Goal: Information Seeking & Learning: Learn about a topic

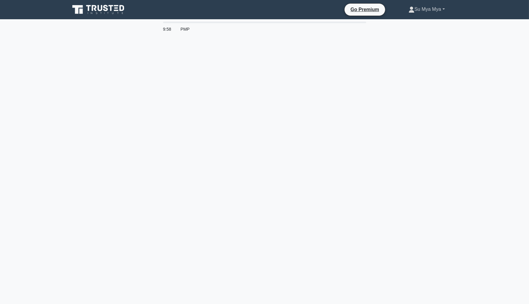
click at [415, 5] on link "Su Mya Mya" at bounding box center [426, 9] width 65 height 12
click at [402, 22] on link "Profile" at bounding box center [417, 24] width 47 height 10
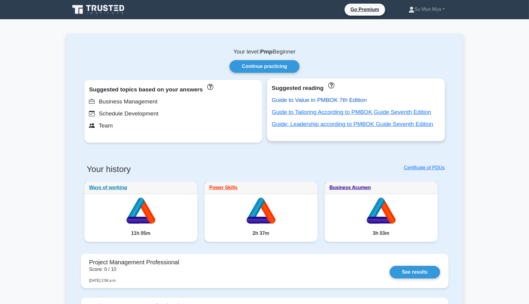
click at [320, 99] on link "Guide to Value in PMBOK 7th Edition" at bounding box center [319, 100] width 95 height 6
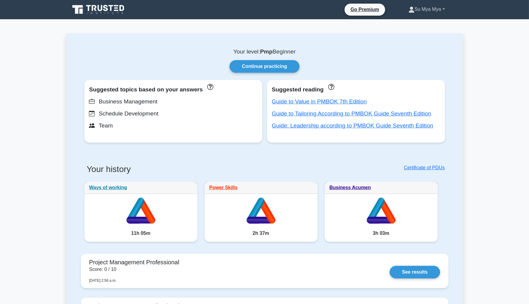
click at [429, 11] on link "Su Mya Mya" at bounding box center [426, 9] width 65 height 12
click at [428, 11] on link "Su Mya Mya" at bounding box center [426, 9] width 65 height 12
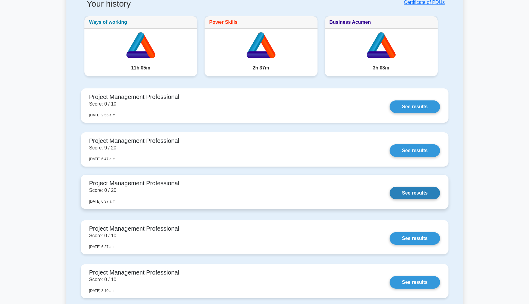
scroll to position [167, 0]
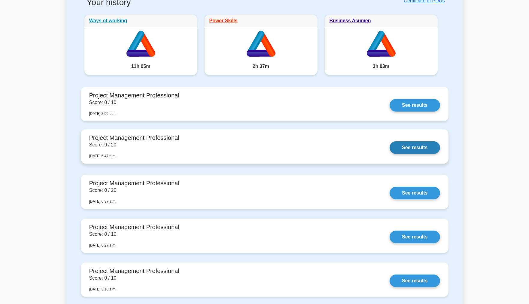
click at [390, 141] on link "See results" at bounding box center [415, 147] width 50 height 13
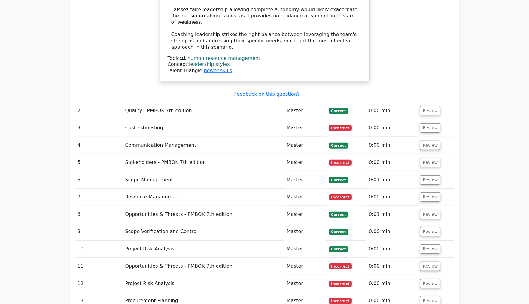
scroll to position [968, 0]
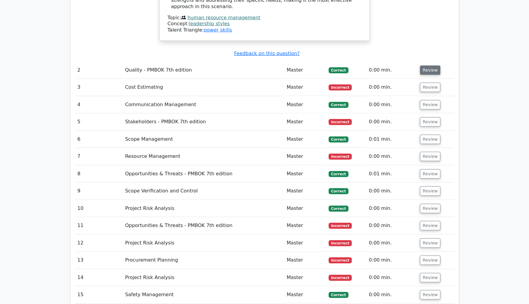
click at [427, 65] on button "Review" at bounding box center [430, 69] width 20 height 9
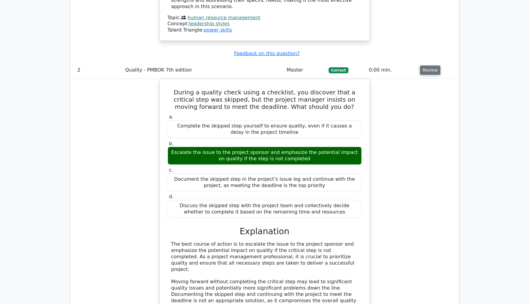
click at [426, 65] on button "Review" at bounding box center [430, 69] width 20 height 9
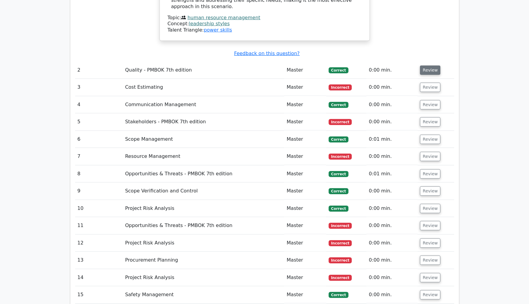
click at [427, 65] on button "Review" at bounding box center [430, 69] width 20 height 9
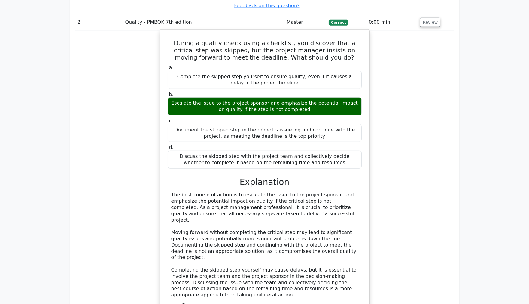
scroll to position [1101, 0]
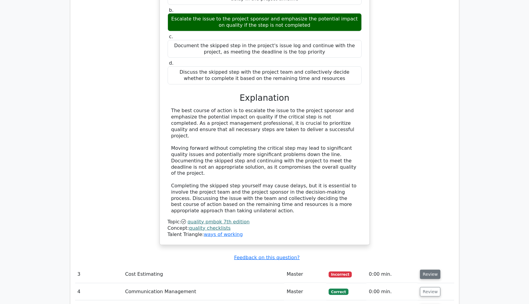
click at [434, 269] on button "Review" at bounding box center [430, 273] width 20 height 9
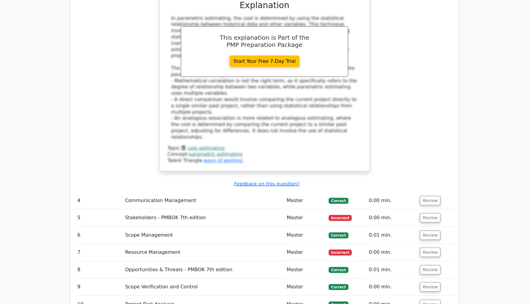
scroll to position [1536, 0]
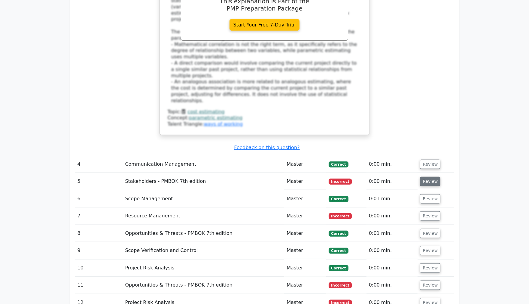
click at [426, 177] on button "Review" at bounding box center [430, 181] width 20 height 9
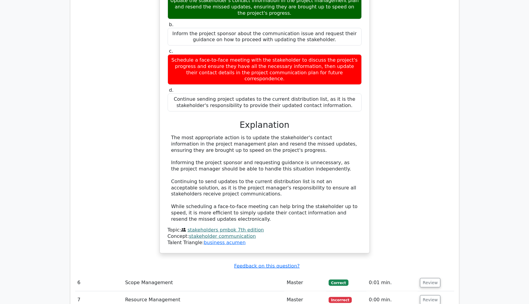
scroll to position [1869, 0]
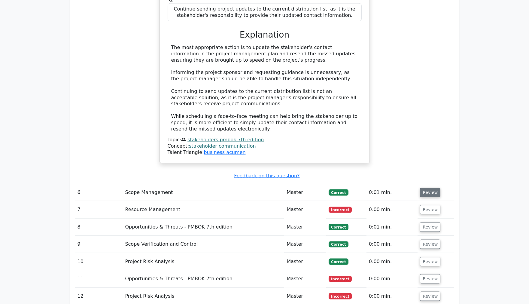
click at [428, 188] on button "Review" at bounding box center [430, 192] width 20 height 9
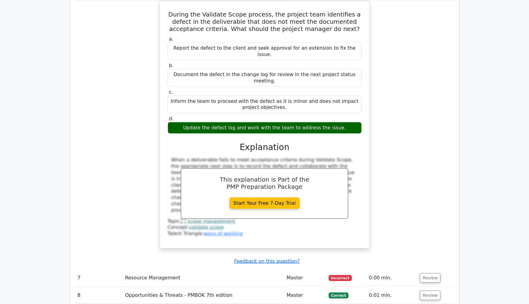
scroll to position [2203, 0]
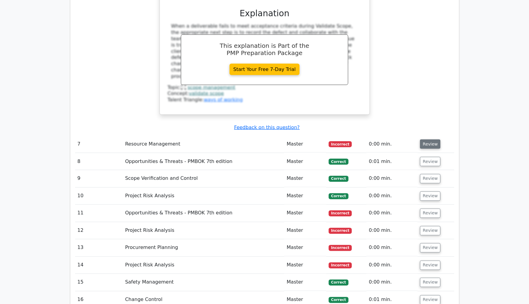
click at [430, 139] on button "Review" at bounding box center [430, 143] width 20 height 9
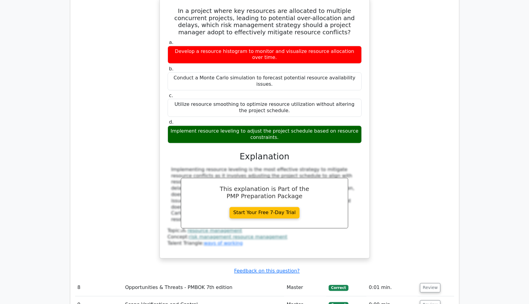
scroll to position [2363, 0]
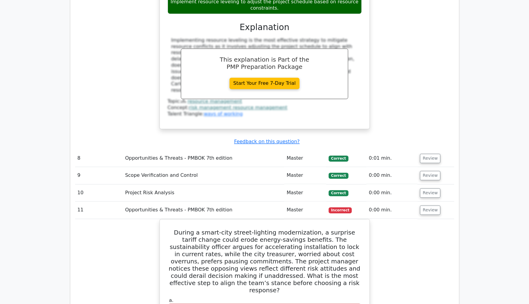
scroll to position [2497, 0]
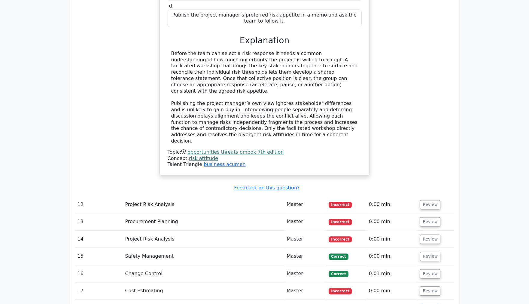
scroll to position [2864, 0]
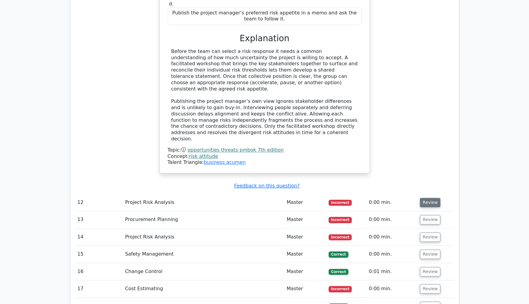
click at [430, 198] on button "Review" at bounding box center [430, 202] width 20 height 9
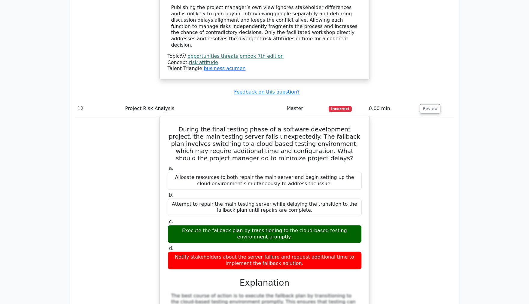
scroll to position [2897, 0]
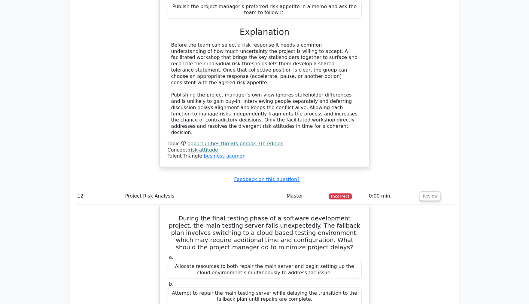
scroll to position [2864, 0]
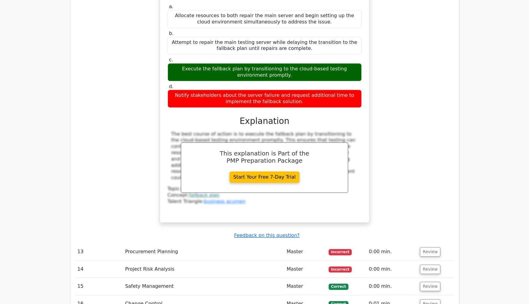
scroll to position [3131, 0]
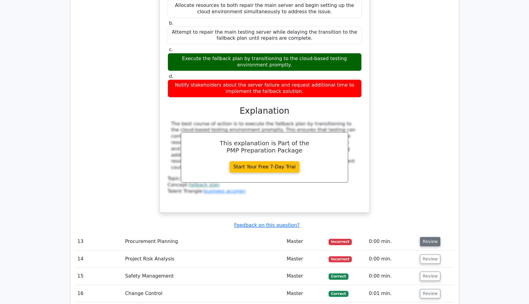
click at [422, 237] on button "Review" at bounding box center [430, 241] width 20 height 9
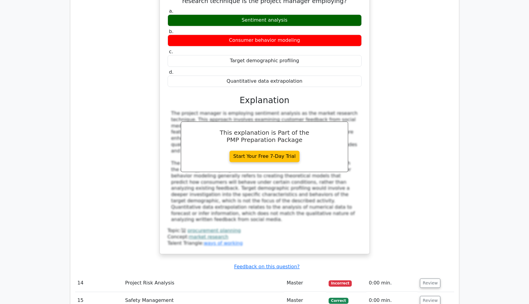
scroll to position [3432, 0]
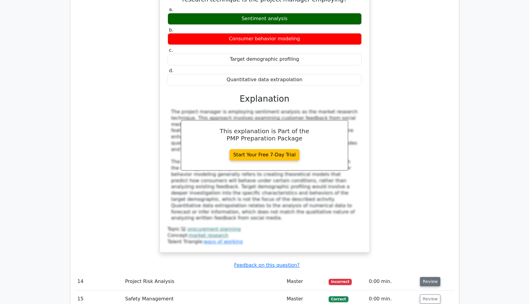
click at [434, 277] on button "Review" at bounding box center [430, 281] width 20 height 9
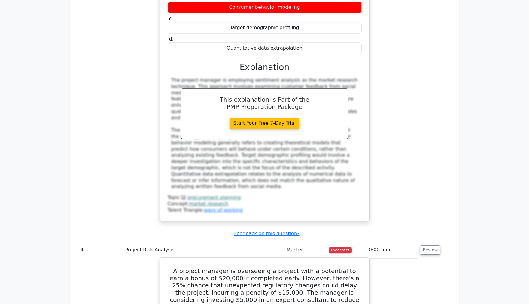
scroll to position [3498, 0]
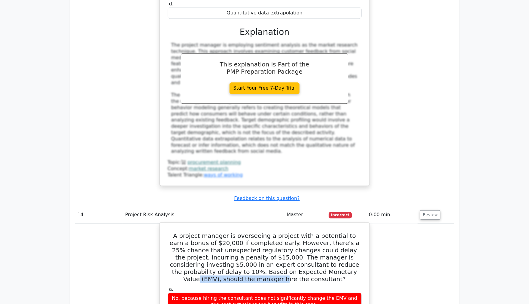
drag, startPoint x: 249, startPoint y: 127, endPoint x: 327, endPoint y: 124, distance: 77.3
click at [332, 232] on h5 "A project manager is overseeing a project with a potential to earn a bonus of $…" at bounding box center [264, 257] width 195 height 50
click at [355, 232] on h5 "A project manager is overseeing a project with a potential to earn a bonus of $…" at bounding box center [264, 257] width 195 height 50
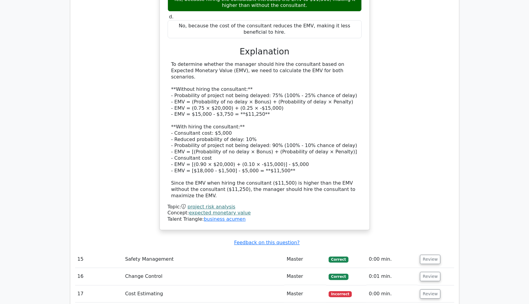
scroll to position [3865, 0]
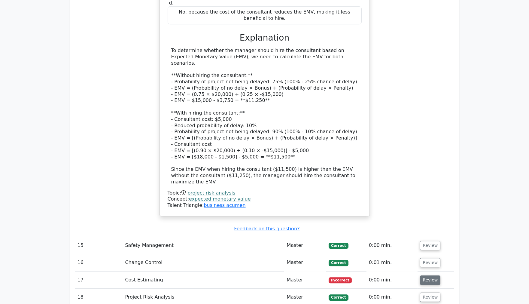
click at [425, 275] on button "Review" at bounding box center [430, 279] width 20 height 9
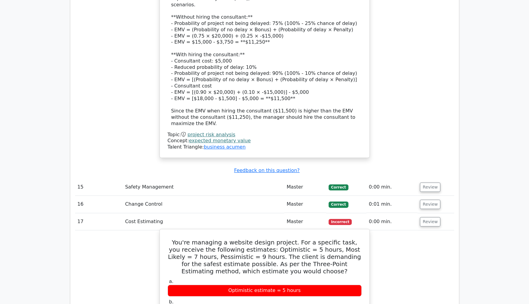
scroll to position [3932, 0]
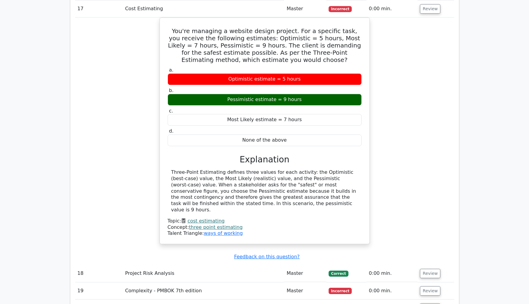
scroll to position [4166, 0]
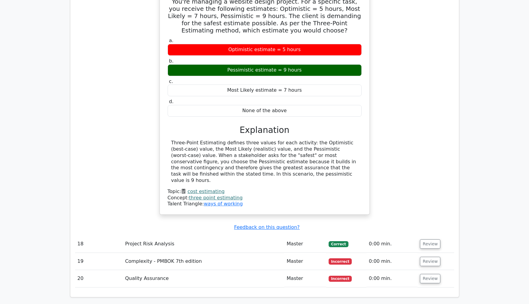
click at [449, 253] on td "Review" at bounding box center [436, 261] width 36 height 17
click at [421, 257] on button "Review" at bounding box center [430, 261] width 20 height 9
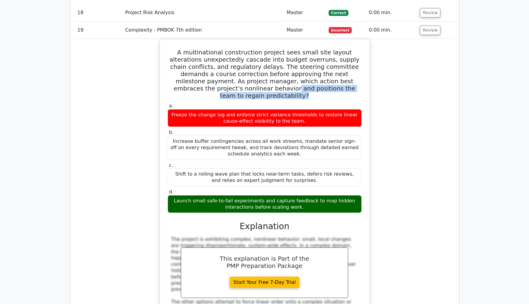
scroll to position [4433, 0]
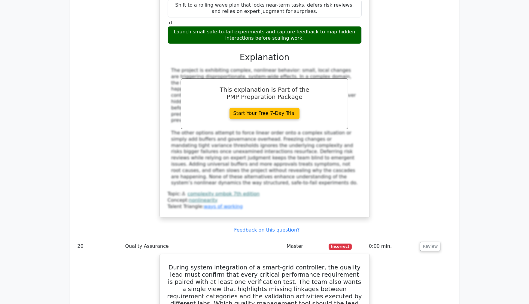
scroll to position [4567, 0]
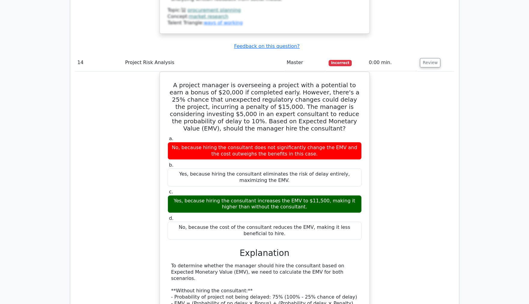
scroll to position [3799, 0]
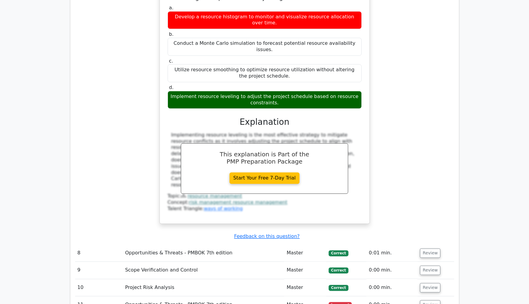
scroll to position [2397, 0]
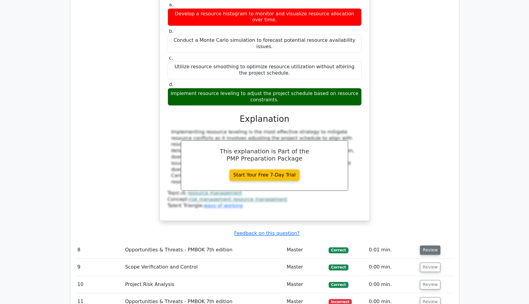
click at [425, 245] on button "Review" at bounding box center [430, 249] width 20 height 9
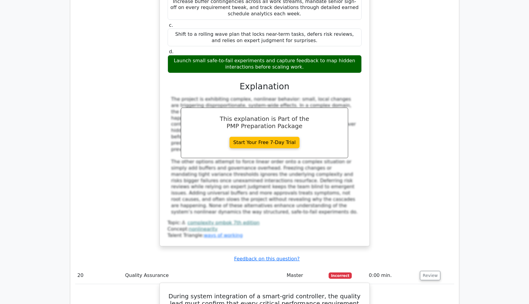
scroll to position [5064, 0]
drag, startPoint x: 366, startPoint y: 100, endPoint x: 261, endPoint y: 123, distance: 107.7
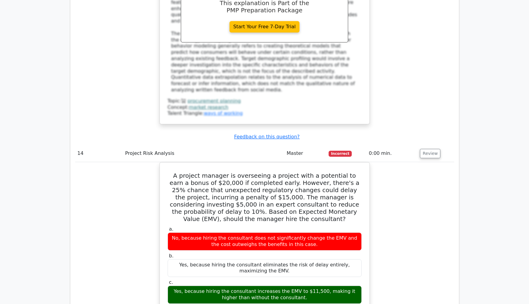
scroll to position [3895, 0]
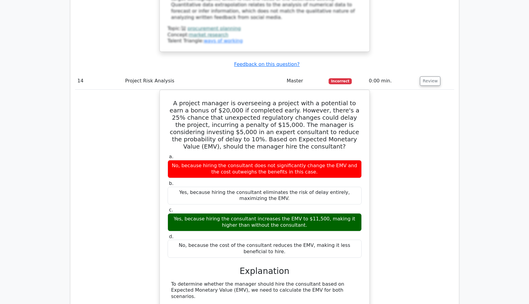
click at [109, 129] on div "A project manager is overseeing a project with a potential to earn a bonus of $…" at bounding box center [264, 273] width 379 height 367
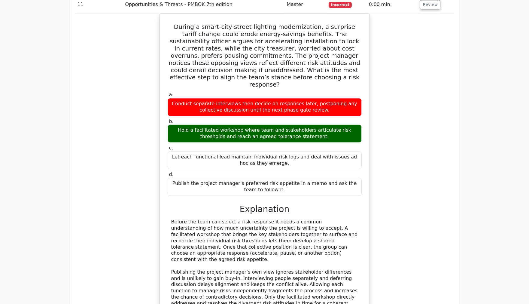
scroll to position [2927, 0]
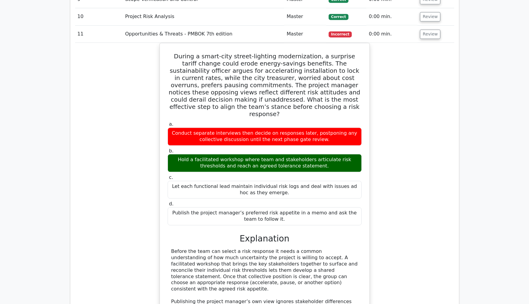
click at [446, 58] on div "During a smart-city street-lighting modernization, a surprise tariff change cou…" at bounding box center [264, 212] width 379 height 338
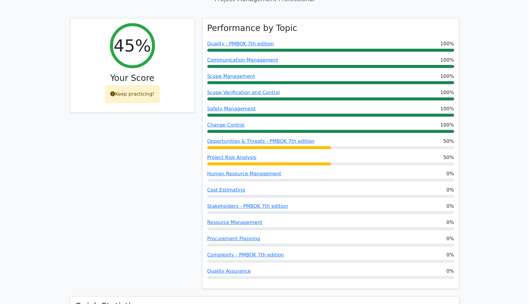
scroll to position [220, 0]
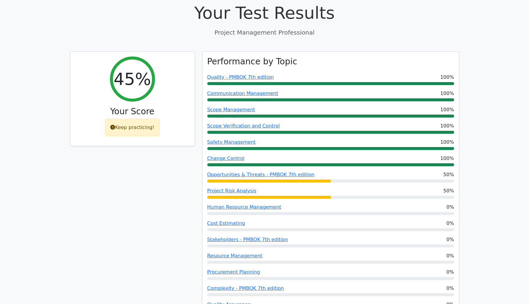
drag, startPoint x: 161, startPoint y: 179, endPoint x: 164, endPoint y: 179, distance: 3.0
click at [161, 179] on div "45% Your Score Keep practicing!" at bounding box center [132, 190] width 132 height 278
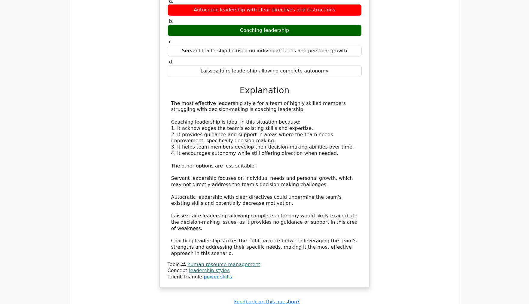
scroll to position [720, 0]
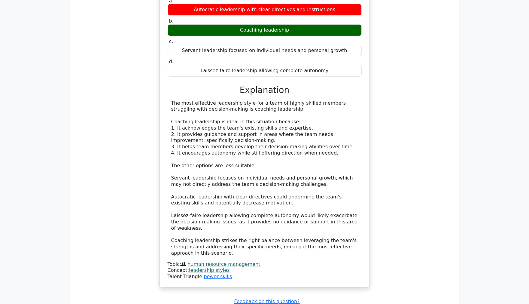
click at [262, 100] on div "The most effective leadership style for a team of highly skilled members strugg…" at bounding box center [264, 178] width 187 height 156
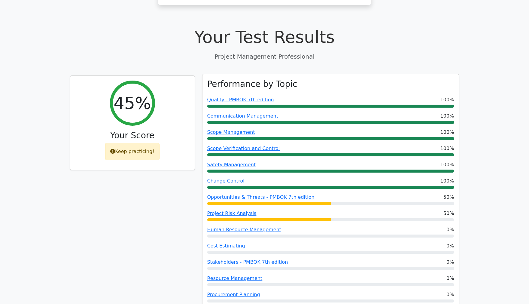
scroll to position [186, 0]
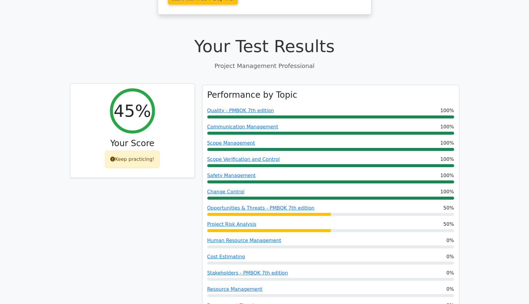
drag, startPoint x: 78, startPoint y: 196, endPoint x: 157, endPoint y: 121, distance: 108.6
click at [78, 194] on div "45% Your Score Keep practicing!" at bounding box center [132, 224] width 132 height 278
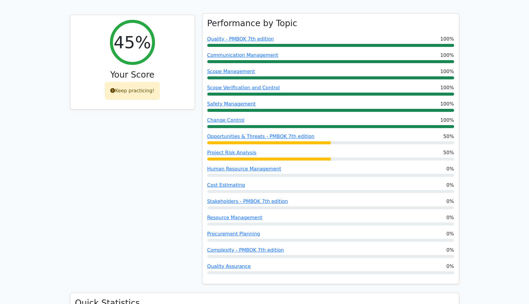
scroll to position [267, 0]
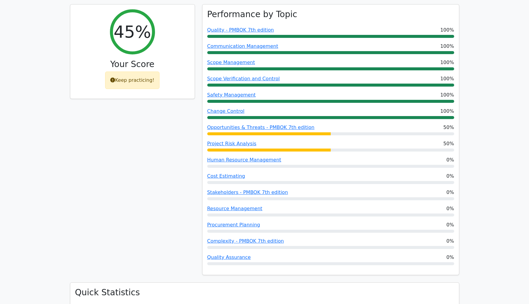
click at [92, 143] on div "45% Your Score Keep practicing!" at bounding box center [132, 143] width 132 height 278
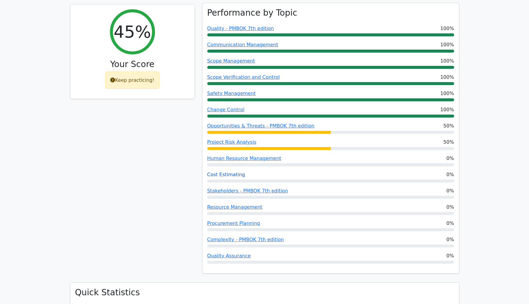
click at [217, 172] on link "Cost Estimating" at bounding box center [226, 175] width 38 height 6
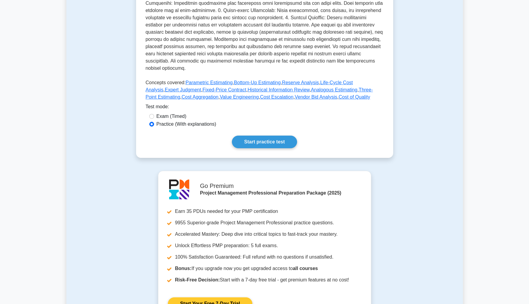
scroll to position [200, 0]
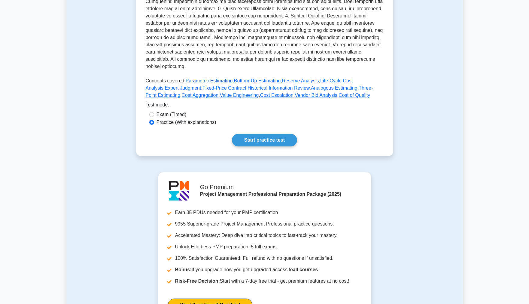
click at [221, 78] on link "Parametric Estimating" at bounding box center [209, 80] width 47 height 5
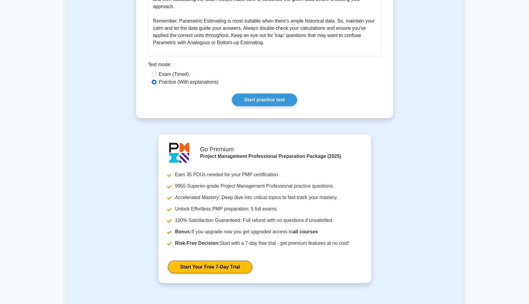
scroll to position [400, 0]
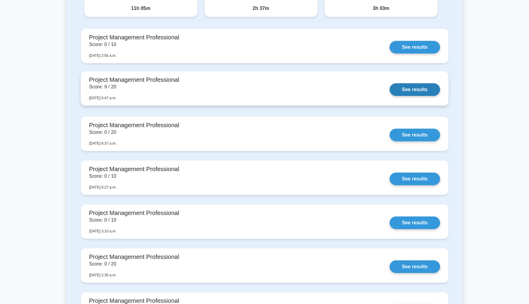
scroll to position [300, 0]
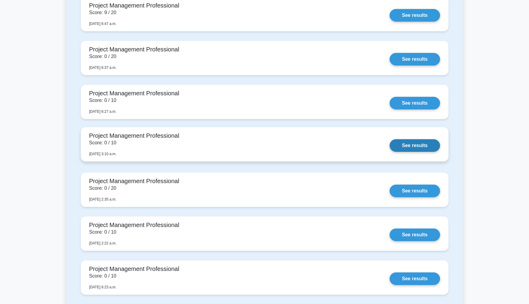
click at [418, 146] on link "See results" at bounding box center [415, 145] width 50 height 13
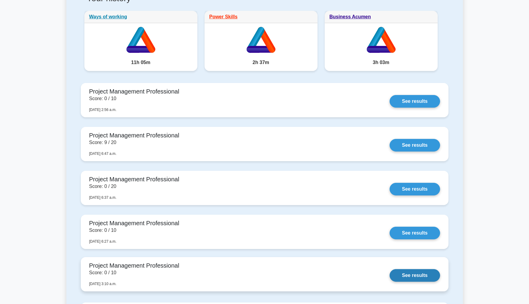
scroll to position [167, 0]
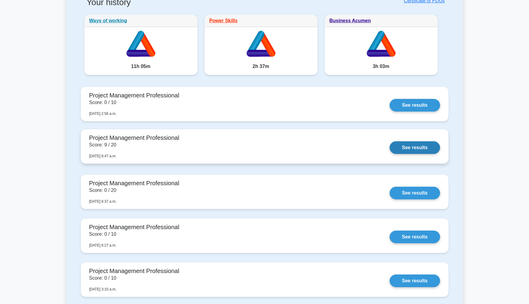
click at [407, 147] on link "See results" at bounding box center [415, 147] width 50 height 13
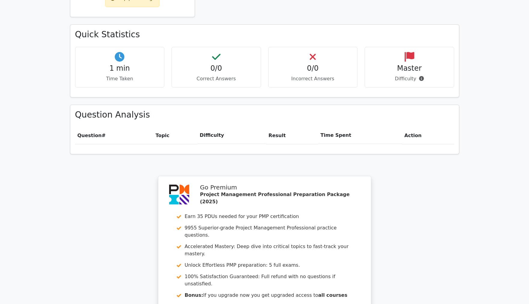
scroll to position [367, 0]
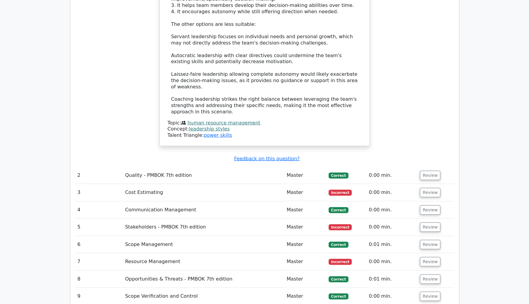
scroll to position [868, 0]
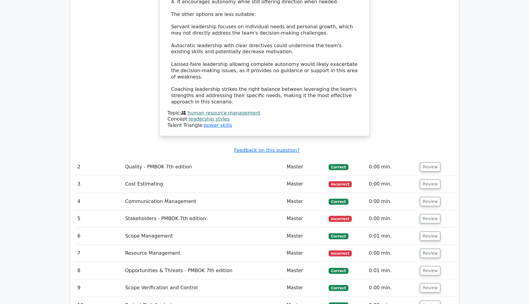
scroll to position [968, 0]
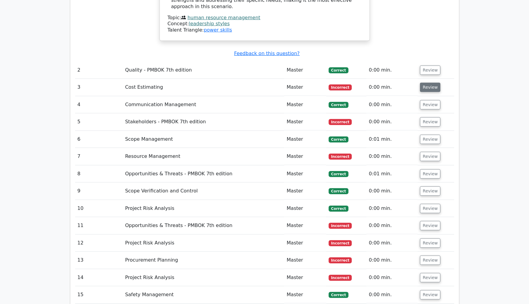
click at [426, 83] on button "Review" at bounding box center [430, 87] width 20 height 9
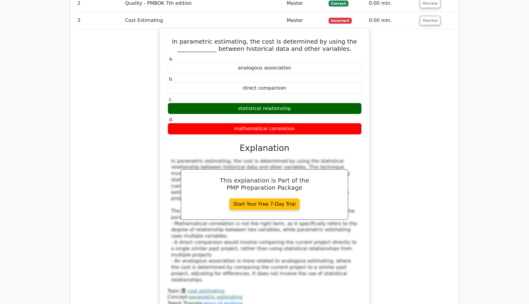
scroll to position [1168, 0]
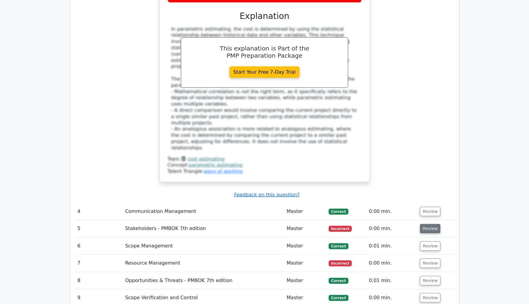
click at [425, 224] on button "Review" at bounding box center [430, 228] width 20 height 9
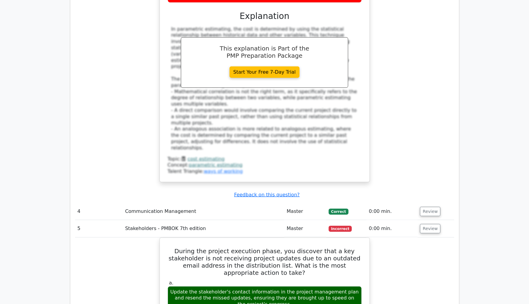
click at [71, 111] on div "Question Analysis Question # Topic Difficulty Result Time Spent Action 1 Human …" at bounding box center [264, 147] width 389 height 1374
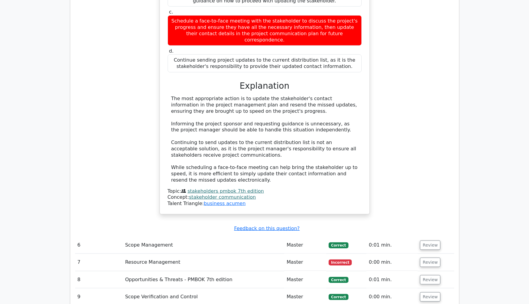
scroll to position [1502, 0]
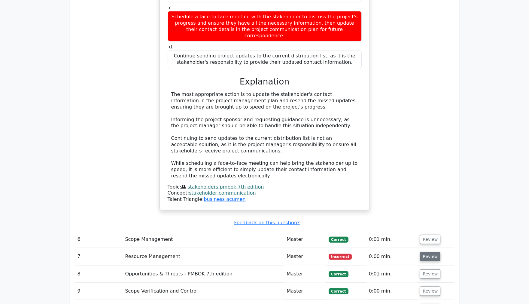
click at [421, 252] on button "Review" at bounding box center [430, 256] width 20 height 9
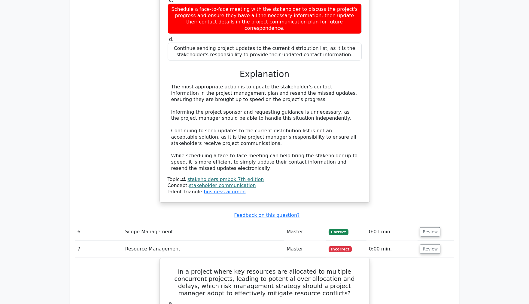
scroll to position [1536, 0]
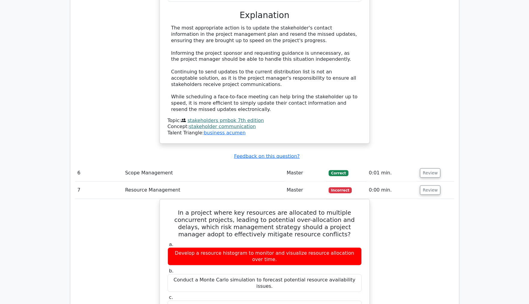
scroll to position [1569, 0]
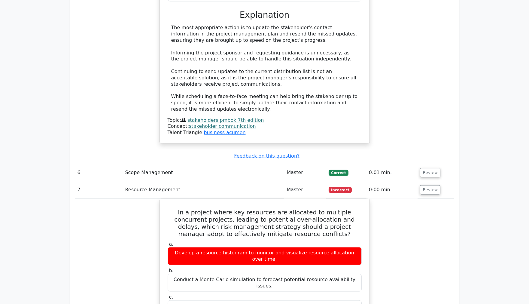
drag, startPoint x: 64, startPoint y: 152, endPoint x: 107, endPoint y: 145, distance: 43.4
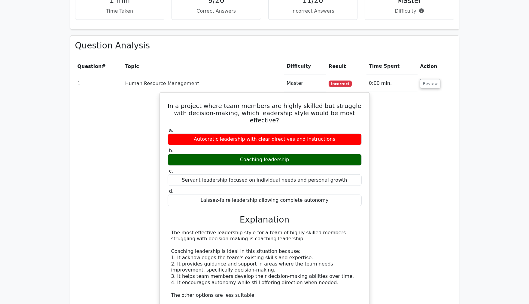
scroll to position [534, 0]
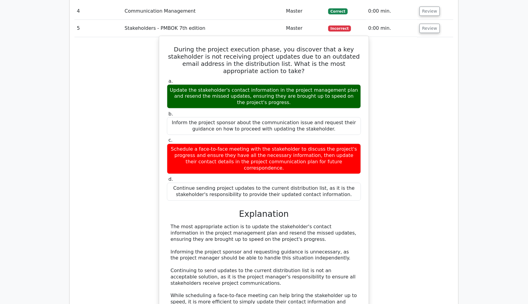
scroll to position [1368, 0]
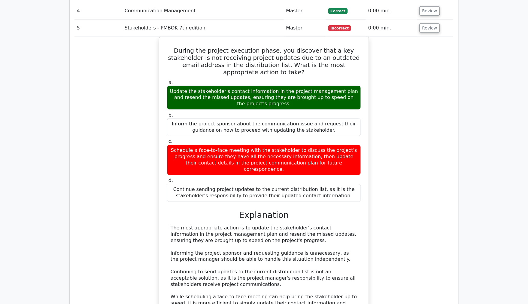
click at [384, 143] on div "During the project execution phase, you discover that a key stakeholder is not …" at bounding box center [264, 194] width 379 height 314
drag, startPoint x: 115, startPoint y: 62, endPoint x: 88, endPoint y: 57, distance: 27.4
click at [115, 62] on div "During the project execution phase, you discover that a key stakeholder is not …" at bounding box center [264, 194] width 379 height 314
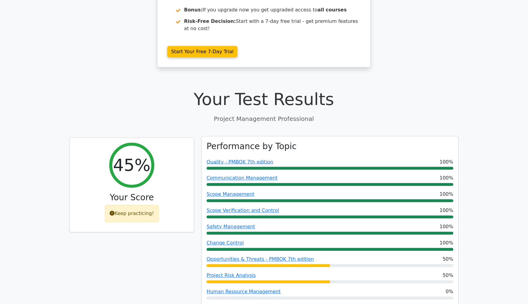
scroll to position [233, 0]
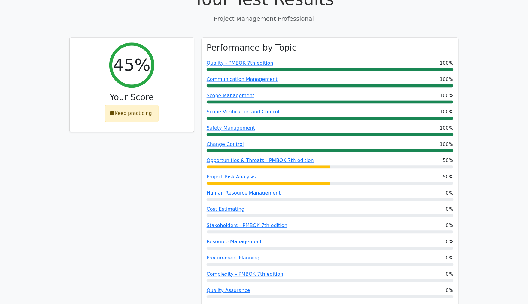
drag, startPoint x: 111, startPoint y: 170, endPoint x: 129, endPoint y: 137, distance: 38.3
click at [111, 170] on div "45% Your Score Keep practicing!" at bounding box center [132, 177] width 132 height 278
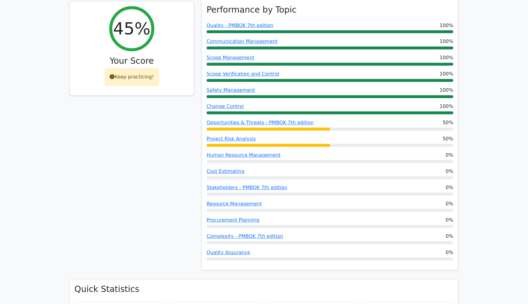
scroll to position [267, 0]
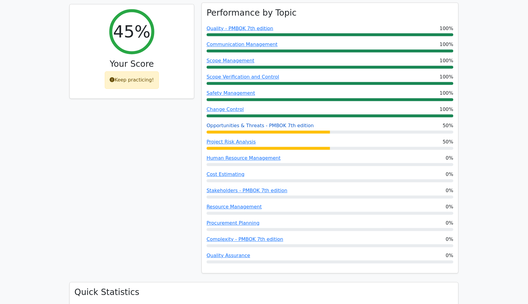
click at [236, 123] on link "Opportunities & Threats - PMBOK 7th edition" at bounding box center [260, 126] width 107 height 6
click at [251, 123] on link "Opportunities & Threats - PMBOK 7th edition" at bounding box center [260, 126] width 107 height 6
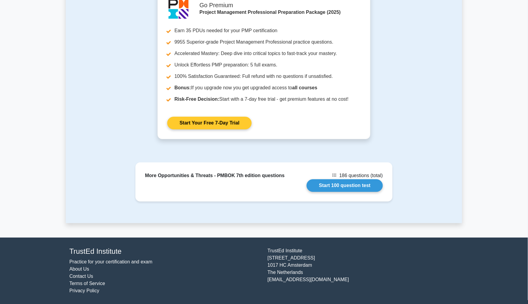
scroll to position [354, 0]
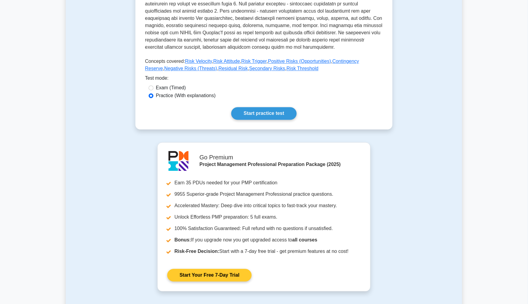
scroll to position [388, 0]
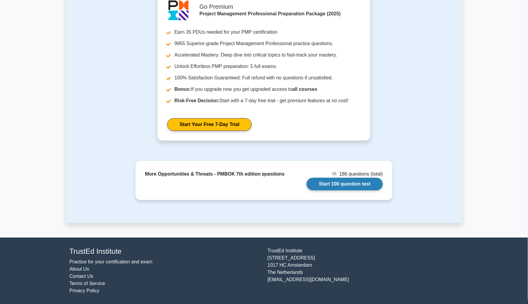
click at [332, 181] on link "Start 100 question test" at bounding box center [345, 184] width 76 height 13
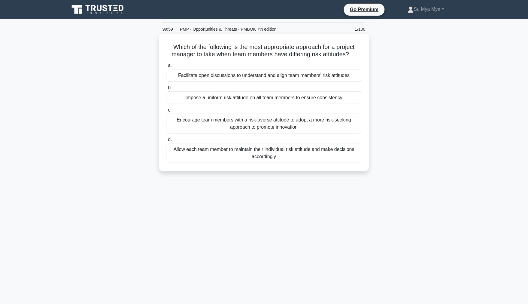
click at [242, 100] on div "Impose a uniform risk attitude on all team members to ensure consistency" at bounding box center [264, 97] width 195 height 13
click at [167, 90] on input "b. Impose a uniform risk attitude on all team members to ensure consistency" at bounding box center [167, 88] width 0 height 4
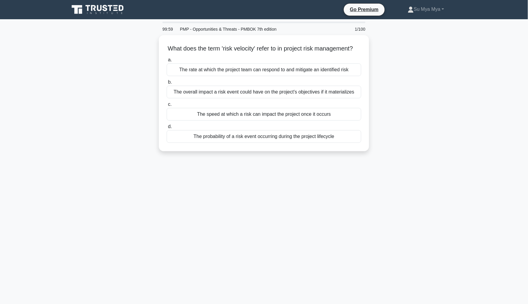
click at [242, 98] on div "The overall impact a risk event could have on the project's objectives if it ma…" at bounding box center [264, 92] width 195 height 13
click at [167, 84] on input "b. The overall impact a risk event could have on the project's objectives if it…" at bounding box center [167, 82] width 0 height 4
click at [284, 105] on div "a. To identify all potential risks that could impact the project scope, schedul…" at bounding box center [264, 99] width 202 height 89
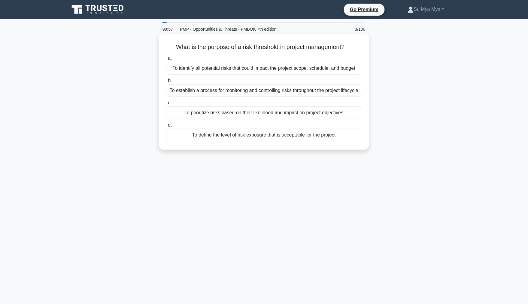
click at [284, 119] on div "To prioritize risks based on their likelihood and impact on project objectives" at bounding box center [264, 112] width 195 height 13
click at [167, 105] on input "c. To prioritize risks based on their likelihood and impact on project objectiv…" at bounding box center [167, 103] width 0 height 4
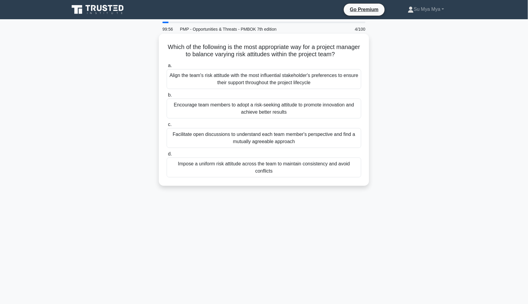
click at [292, 82] on div "Align the team's risk attitude with the most influential stakeholder's preferen…" at bounding box center [264, 79] width 195 height 20
click at [167, 68] on input "a. Align the team's risk attitude with the most influential stakeholder's prefe…" at bounding box center [167, 66] width 0 height 4
click at [291, 104] on div "Monitor and review the residual risks periodically to ensure they remain within…" at bounding box center [264, 109] width 195 height 20
click at [167, 97] on input "b. Monitor and review the residual risks periodically to ensure they remain wit…" at bounding box center [167, 95] width 0 height 4
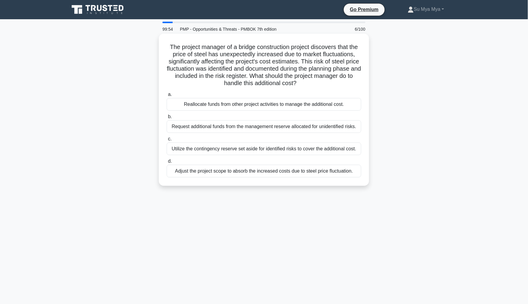
drag, startPoint x: 281, startPoint y: 139, endPoint x: 281, endPoint y: 145, distance: 5.7
click at [281, 144] on label "c. Utilize the contingency reserve set aside for identified risks to cover the …" at bounding box center [264, 145] width 195 height 20
click at [283, 147] on div "Utilize the contingency reserve set aside for identified risks to cover the add…" at bounding box center [264, 148] width 195 height 13
click at [167, 141] on input "c. Utilize the contingency reserve set aside for identified risks to cover the …" at bounding box center [167, 139] width 0 height 4
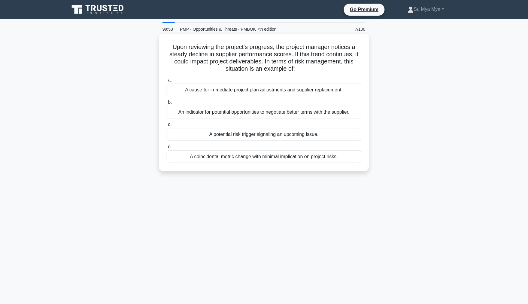
click at [296, 99] on label "b. An indicator for potential opportunities to negotiate better terms with the …" at bounding box center [264, 109] width 195 height 20
click at [167, 100] on input "b. An indicator for potential opportunities to negotiate better terms with the …" at bounding box center [167, 102] width 0 height 4
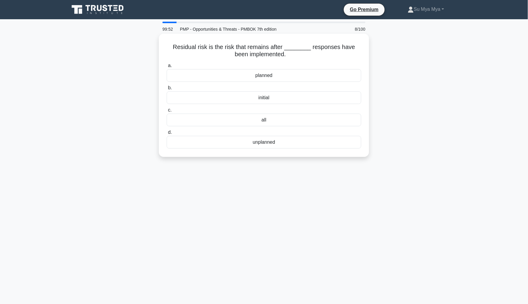
click at [294, 118] on div "all" at bounding box center [264, 120] width 195 height 13
click at [167, 112] on input "c. all" at bounding box center [167, 110] width 0 height 4
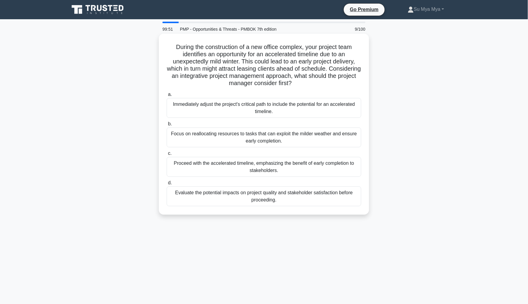
drag, startPoint x: 306, startPoint y: 88, endPoint x: 301, endPoint y: 101, distance: 14.1
click at [306, 88] on div "During the construction of a new office complex, your project team identifies a…" at bounding box center [263, 124] width 205 height 176
click at [301, 104] on div "Immediately adjust the project's critical path to include the potential for an …" at bounding box center [264, 108] width 195 height 20
click at [167, 96] on input "a. Immediately adjust the project's critical path to include the potential for …" at bounding box center [167, 95] width 0 height 4
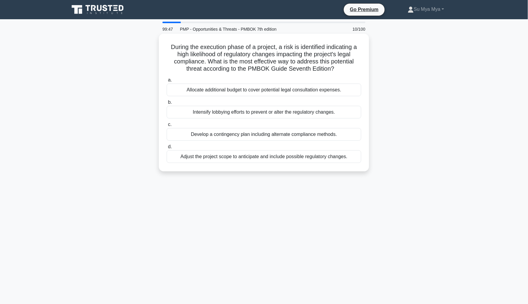
click at [283, 137] on div "Develop a contingency plan including alternate compliance methods." at bounding box center [264, 134] width 195 height 13
click at [167, 126] on input "c. Develop a contingency plan including alternate compliance methods." at bounding box center [167, 125] width 0 height 4
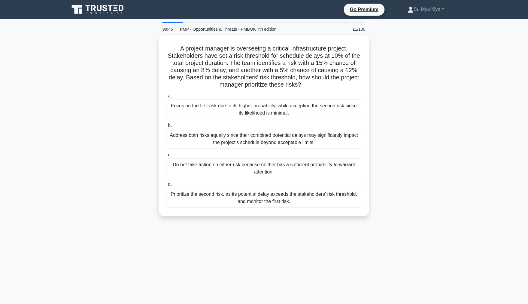
drag, startPoint x: 272, startPoint y: 195, endPoint x: 273, endPoint y: 190, distance: 4.8
click at [273, 193] on div "Prioritize the second risk, as its potential delay exceeds the stakeholders' ri…" at bounding box center [264, 198] width 195 height 20
click at [167, 186] on input "d. Prioritize the second risk, as its potential delay exceeds the stakeholders'…" at bounding box center [167, 184] width 0 height 4
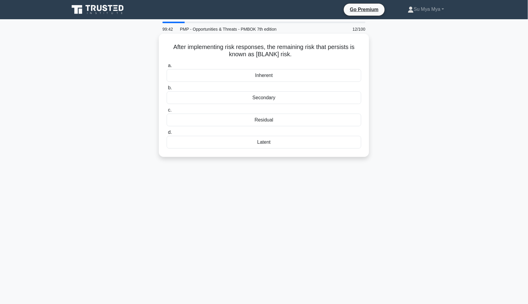
click at [269, 121] on div "Residual" at bounding box center [264, 120] width 195 height 13
click at [167, 112] on input "c. Residual" at bounding box center [167, 110] width 0 height 4
click at [300, 74] on div "Risk Threshold" at bounding box center [264, 75] width 195 height 13
click at [167, 68] on input "a. Risk Threshold" at bounding box center [167, 66] width 0 height 4
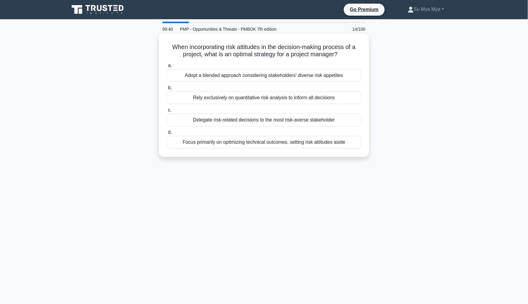
click at [283, 100] on div "Rely exclusively on quantitative risk analysis to inform all decisions" at bounding box center [264, 97] width 195 height 13
click at [167, 90] on input "b. Rely exclusively on quantitative risk analysis to inform all decisions" at bounding box center [167, 88] width 0 height 4
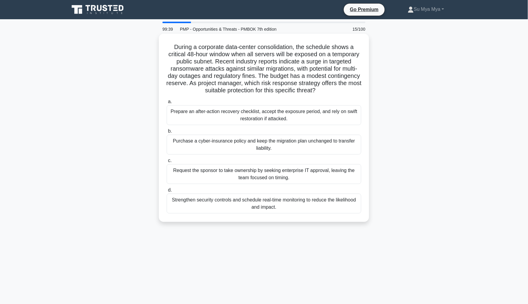
click at [282, 126] on div "a. Prepare an after-action recovery checklist, accept the exposure period, and …" at bounding box center [264, 156] width 202 height 118
click at [278, 141] on div "Purchase a cyber-insurance policy and keep the migration plan unchanged to tran…" at bounding box center [264, 145] width 195 height 20
click at [167, 133] on input "b. Purchase a cyber-insurance policy and keep the migration plan unchanged to t…" at bounding box center [167, 131] width 0 height 4
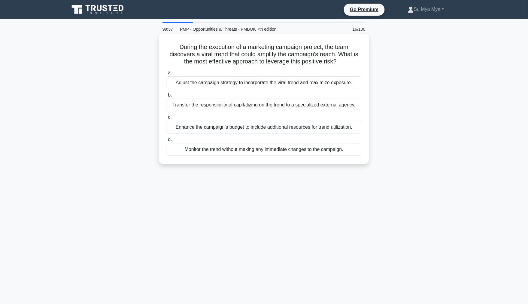
click at [283, 153] on div "Monitor the trend without making any immediate changes to the campaign." at bounding box center [264, 149] width 195 height 13
click at [167, 142] on input "d. Monitor the trend without making any immediate changes to the campaign." at bounding box center [167, 140] width 0 height 4
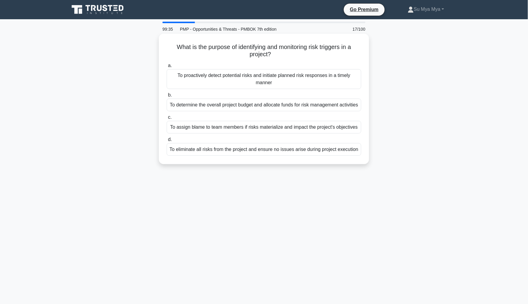
click at [293, 108] on div "To determine the overall project budget and allocate funds for risk management …" at bounding box center [264, 105] width 195 height 13
click at [167, 97] on input "b. To determine the overall project budget and allocate funds for risk manageme…" at bounding box center [167, 95] width 0 height 4
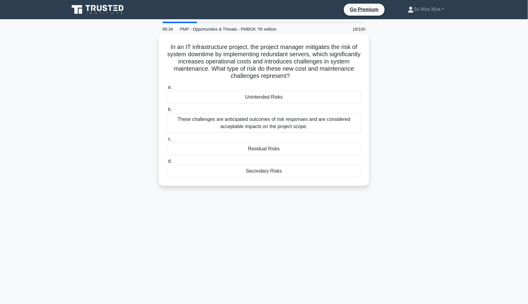
click at [279, 127] on div "These challenges are anticipated outcomes of risk responses and are considered …" at bounding box center [264, 123] width 195 height 20
click at [167, 111] on input "b. These challenges are anticipated outcomes of risk responses and are consider…" at bounding box center [167, 110] width 0 height 4
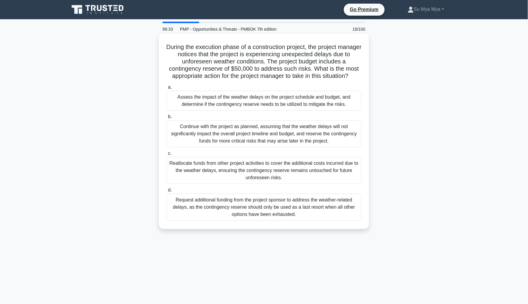
click at [258, 137] on div "Continue with the project as planned, assuming that the weather delays will not…" at bounding box center [264, 133] width 195 height 27
click at [167, 119] on input "b. Continue with the project as planned, assuming that the weather delays will …" at bounding box center [167, 117] width 0 height 4
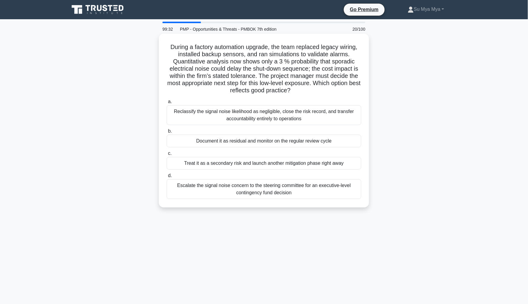
click at [268, 163] on div "Treat it as a secondary risk and launch another mitigation phase right away" at bounding box center [264, 163] width 195 height 13
click at [167, 155] on input "c. Treat it as a secondary risk and launch another mitigation phase right away" at bounding box center [167, 153] width 0 height 4
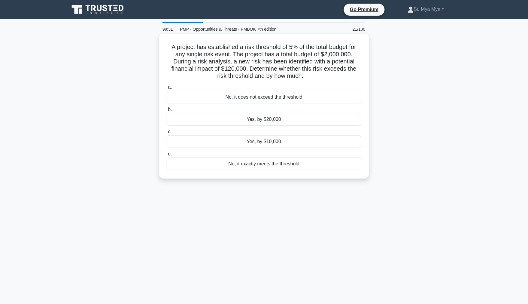
click at [268, 142] on div "Yes, by $10,000" at bounding box center [264, 141] width 195 height 13
click at [167, 134] on input "c. Yes, by $10,000" at bounding box center [167, 132] width 0 height 4
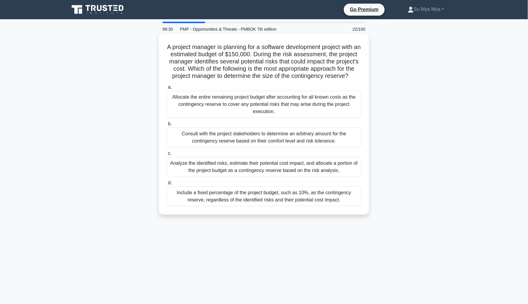
click at [294, 145] on div "Consult with the project stakeholders to determine an arbitrary amount for the …" at bounding box center [264, 137] width 195 height 20
click at [167, 126] on input "b. Consult with the project stakeholders to determine an arbitrary amount for t…" at bounding box center [167, 124] width 0 height 4
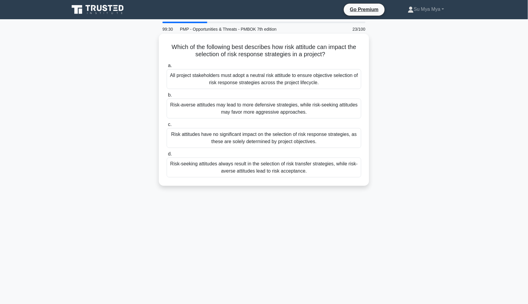
click at [305, 173] on div "Risk-seeking attitudes always result in the selection of risk transfer strategi…" at bounding box center [264, 167] width 195 height 20
click at [167, 156] on input "d. Risk-seeking attitudes always result in the selection of risk transfer strat…" at bounding box center [167, 154] width 0 height 4
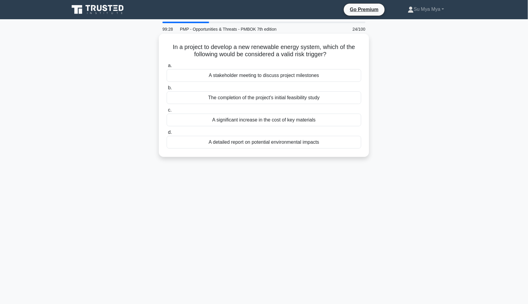
click at [313, 79] on div "A stakeholder meeting to discuss project milestones" at bounding box center [264, 75] width 195 height 13
click at [167, 68] on input "a. A stakeholder meeting to discuss project milestones" at bounding box center [167, 66] width 0 height 4
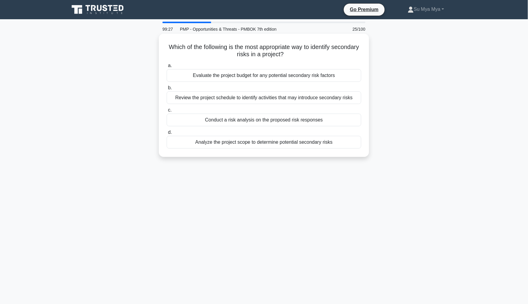
click at [302, 121] on div "Conduct a risk analysis on the proposed risk responses" at bounding box center [264, 120] width 195 height 13
click at [167, 112] on input "c. Conduct a risk analysis on the proposed risk responses" at bounding box center [167, 110] width 0 height 4
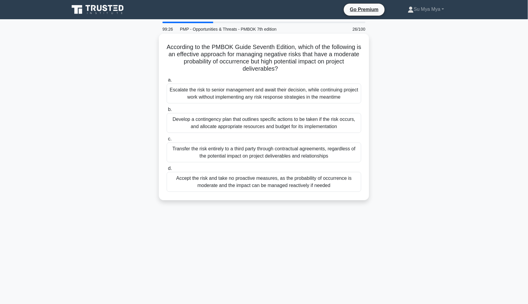
click at [309, 126] on div "Develop a contingency plan that outlines specific actions to be taken if the ri…" at bounding box center [264, 123] width 195 height 20
click at [167, 111] on input "b. Develop a contingency plan that outlines specific actions to be taken if the…" at bounding box center [167, 110] width 0 height 4
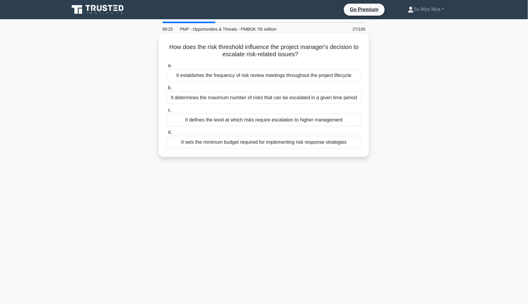
click at [306, 146] on div "It sets the minimum budget required for implementing risk response strategies" at bounding box center [264, 142] width 195 height 13
click at [167, 134] on input "d. It sets the minimum budget required for implementing risk response strategies" at bounding box center [167, 132] width 0 height 4
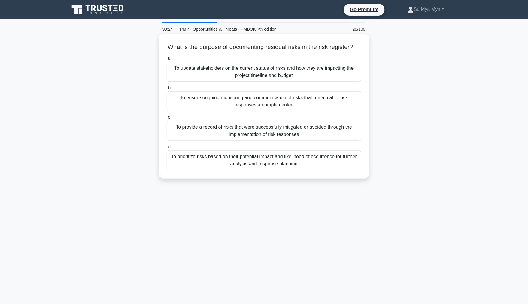
click at [281, 101] on div "To ensure ongoing monitoring and communication of risks that remain after risk …" at bounding box center [264, 101] width 195 height 20
click at [167, 90] on input "b. To ensure ongoing monitoring and communication of risks that remain after ri…" at bounding box center [167, 88] width 0 height 4
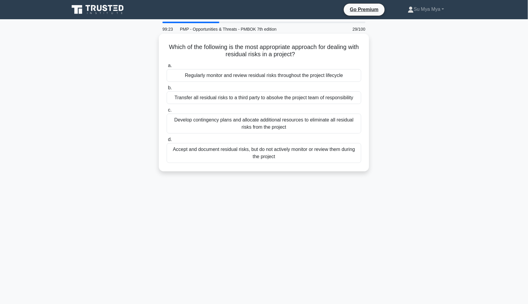
click at [282, 120] on div "Develop contingency plans and allocate additional resources to eliminate all re…" at bounding box center [264, 124] width 195 height 20
click at [264, 105] on div "a. Regularly monitor and review residual risks throughout the project lifecycle…" at bounding box center [264, 112] width 202 height 103
click at [232, 102] on div "Transfer all residual risks to a third party to absolve the project team of res…" at bounding box center [264, 97] width 195 height 13
click at [167, 90] on input "b. Transfer all residual risks to a third party to absolve the project team of …" at bounding box center [167, 88] width 0 height 4
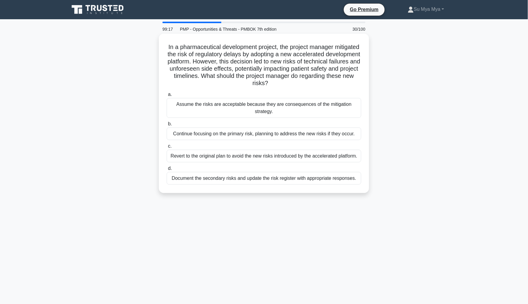
click at [284, 103] on div "Assume the risks are acceptable because they are consequences of the mitigation…" at bounding box center [264, 108] width 195 height 20
click at [307, 112] on div "Assume the risks are acceptable because they are consequences of the mitigation…" at bounding box center [264, 108] width 195 height 20
click at [167, 96] on input "a. Assume the risks are acceptable because they are consequences of the mitigat…" at bounding box center [167, 95] width 0 height 4
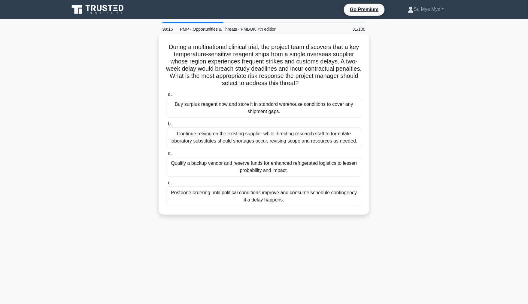
click at [286, 142] on div "Continue relying on the existing supplier while directing research staff to for…" at bounding box center [264, 137] width 195 height 20
click at [167, 126] on input "b. Continue relying on the existing supplier while directing research staff to …" at bounding box center [167, 124] width 0 height 4
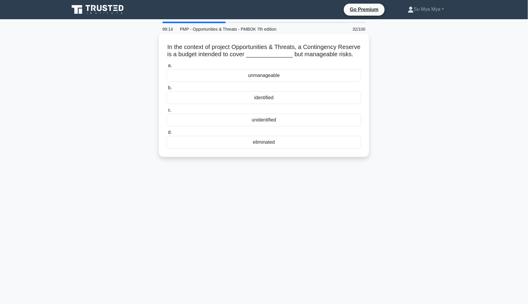
click at [274, 148] on div "eliminated" at bounding box center [264, 142] width 195 height 13
click at [167, 134] on input "d. eliminated" at bounding box center [167, 132] width 0 height 4
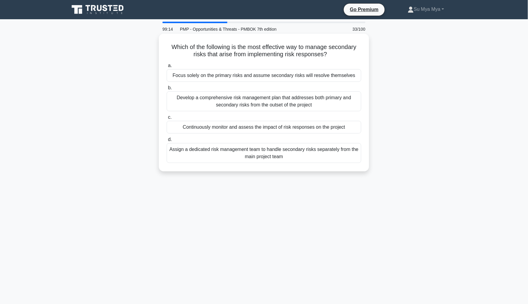
click at [306, 102] on div "Develop a comprehensive risk management plan that addresses both primary and se…" at bounding box center [264, 101] width 195 height 20
click at [167, 90] on input "b. Develop a comprehensive risk management plan that addresses both primary and…" at bounding box center [167, 88] width 0 height 4
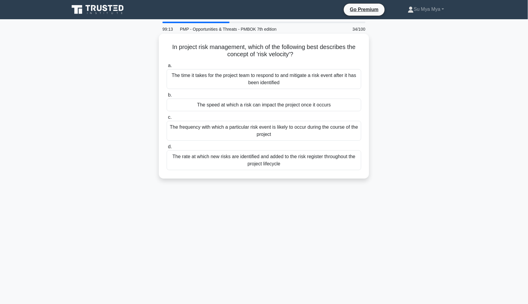
click at [282, 93] on label "b. The speed at which a risk can impact the project once it occurs" at bounding box center [264, 101] width 195 height 20
click at [167, 93] on input "b. The speed at which a risk can impact the project once it occurs" at bounding box center [167, 95] width 0 height 4
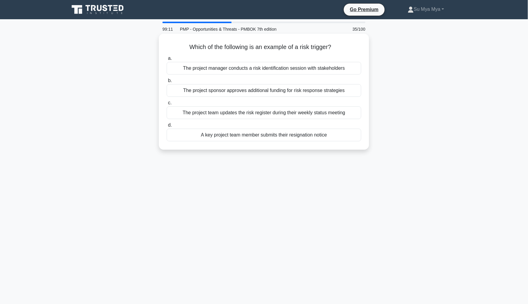
click at [291, 136] on div "A key project team member submits their resignation notice" at bounding box center [264, 135] width 195 height 13
click at [167, 127] on input "d. A key project team member submits their resignation notice" at bounding box center [167, 125] width 0 height 4
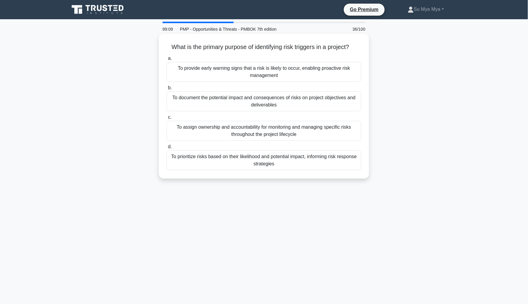
click at [238, 74] on div "To provide early warning signs that a risk is likely to occur, enabling proacti…" at bounding box center [264, 72] width 195 height 20
click at [167, 60] on input "a. To provide early warning signs that a risk is likely to occur, enabling proa…" at bounding box center [167, 58] width 0 height 4
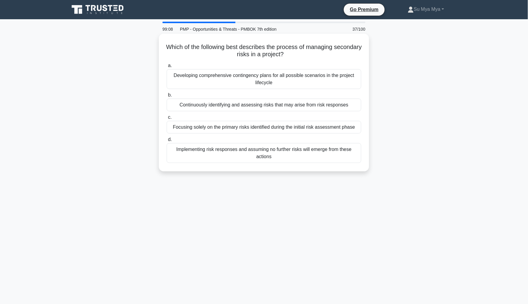
click at [295, 83] on div "Developing comprehensive contingency plans for all possible scenarios in the pr…" at bounding box center [264, 79] width 195 height 20
click at [167, 68] on input "a. Developing comprehensive contingency plans for all possible scenarios in the…" at bounding box center [167, 66] width 0 height 4
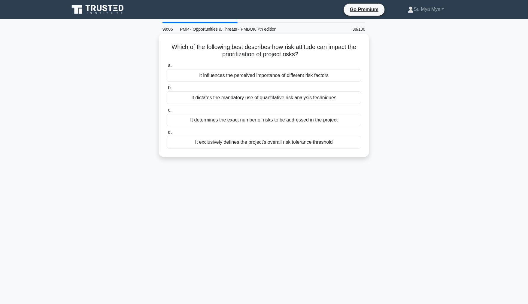
click at [268, 120] on div "It determines the exact number of risks to be addressed in the project" at bounding box center [264, 120] width 195 height 13
click at [167, 112] on input "c. It determines the exact number of risks to be addressed in the project" at bounding box center [167, 110] width 0 height 4
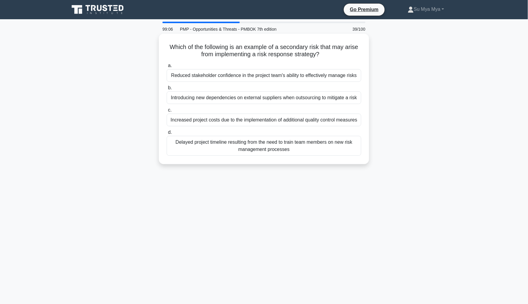
click at [283, 144] on div "Delayed project timeline resulting from the need to train team members on new r…" at bounding box center [264, 146] width 195 height 20
click at [167, 134] on input "d. Delayed project timeline resulting from the need to train team members on ne…" at bounding box center [167, 132] width 0 height 4
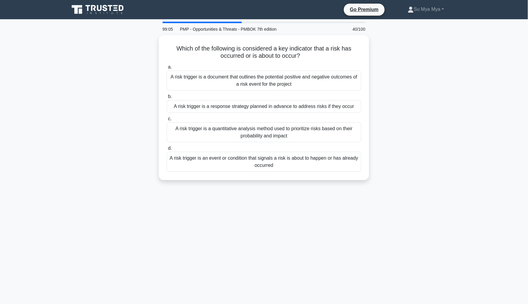
click at [282, 80] on div "A risk trigger is a document that outlines the potential positive and negative …" at bounding box center [264, 81] width 195 height 20
click at [167, 69] on input "a. A risk trigger is a document that outlines the potential positive and negati…" at bounding box center [167, 67] width 0 height 4
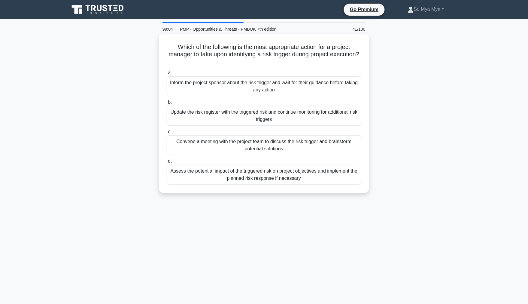
click at [278, 105] on label "b. Update the risk register with the triggered risk and continue monitoring for…" at bounding box center [264, 112] width 195 height 27
click at [167, 104] on input "b. Update the risk register with the triggered risk and continue monitoring for…" at bounding box center [167, 102] width 0 height 4
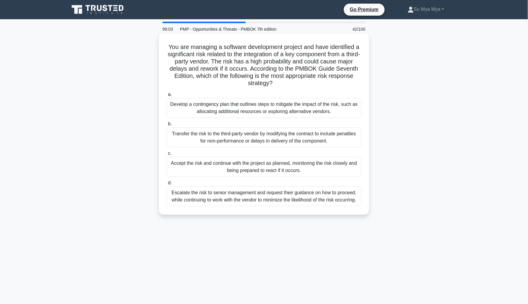
click at [265, 142] on div "Transfer the risk to the third-party vendor by modifying the contract to includ…" at bounding box center [264, 137] width 195 height 20
click at [167, 126] on input "b. Transfer the risk to the third-party vendor by modifying the contract to inc…" at bounding box center [167, 124] width 0 height 4
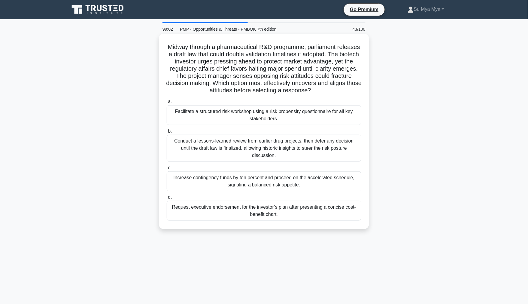
click at [293, 115] on div "Facilitate a structured risk workshop using a risk propensity questionnaire for…" at bounding box center [264, 115] width 195 height 20
click at [167, 104] on input "a. Facilitate a structured risk workshop using a risk propensity questionnaire …" at bounding box center [167, 102] width 0 height 4
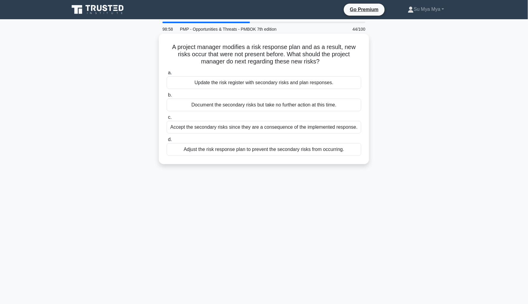
click at [240, 107] on div "Document the secondary risks but take no further action at this time." at bounding box center [264, 105] width 195 height 13
click at [167, 97] on input "b. Document the secondary risks but take no further action at this time." at bounding box center [167, 95] width 0 height 4
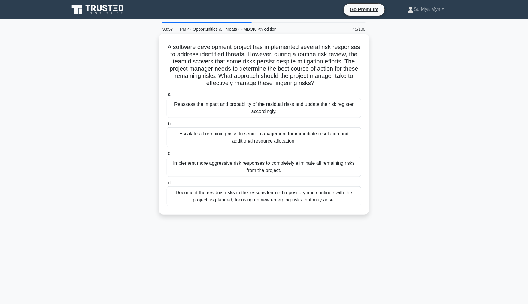
click at [266, 142] on div "Escalate all remaining risks to senior management for immediate resolution and …" at bounding box center [264, 137] width 195 height 20
click at [167, 126] on input "b. Escalate all remaining risks to senior management for immediate resolution a…" at bounding box center [167, 124] width 0 height 4
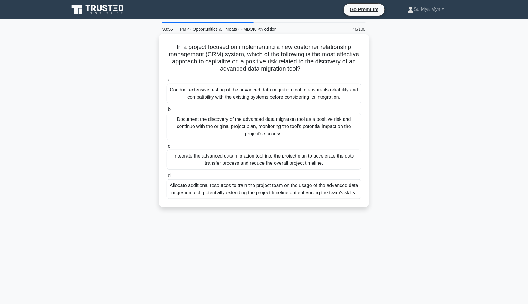
click at [263, 159] on div "Integrate the advanced data migration tool into the project plan to accelerate …" at bounding box center [264, 160] width 195 height 20
click at [167, 148] on input "c. Integrate the advanced data migration tool into the project plan to accelera…" at bounding box center [167, 146] width 0 height 4
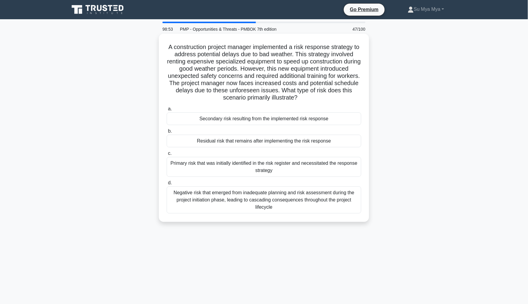
click at [285, 118] on div "Secondary risk resulting from the implemented risk response" at bounding box center [264, 118] width 195 height 13
click at [284, 163] on div "Primary risk that was initially identified in the risk register and necessitate…" at bounding box center [264, 167] width 195 height 20
click at [167, 155] on input "c. Primary risk that was initially identified in the risk register and necessit…" at bounding box center [167, 153] width 0 height 4
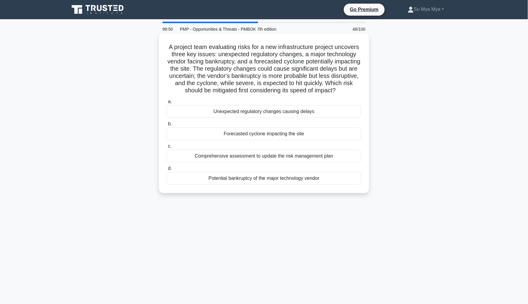
click at [294, 140] on div "Forecasted cyclone impacting the site" at bounding box center [264, 133] width 195 height 13
click at [167, 126] on input "b. Forecasted cyclone impacting the site" at bounding box center [167, 124] width 0 height 4
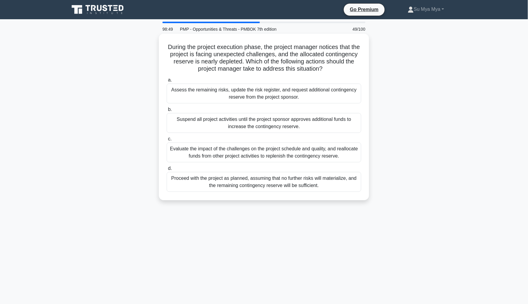
click at [285, 153] on div "Evaluate the impact of the challenges on the project schedule and quality, and …" at bounding box center [264, 152] width 195 height 20
click at [167, 141] on input "c. Evaluate the impact of the challenges on the project schedule and quality, a…" at bounding box center [167, 139] width 0 height 4
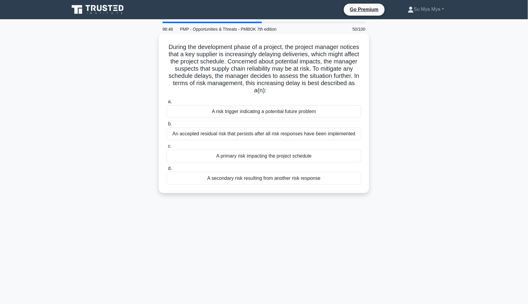
click at [296, 111] on div "A risk trigger indicating a potential future problem" at bounding box center [264, 111] width 195 height 13
click at [167, 104] on input "a. A risk trigger indicating a potential future problem" at bounding box center [167, 102] width 0 height 4
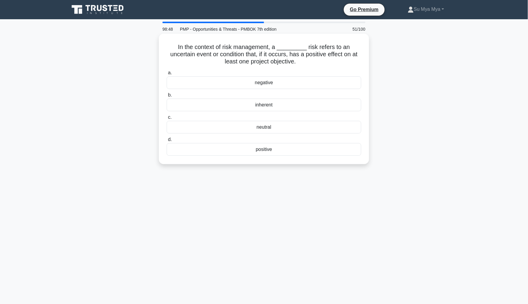
click at [278, 125] on div "neutral" at bounding box center [264, 127] width 195 height 13
click at [167, 119] on input "c. neutral" at bounding box center [167, 117] width 0 height 4
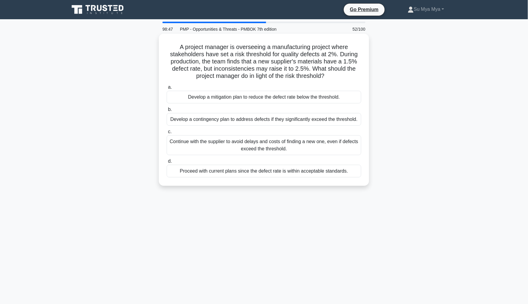
click at [293, 93] on div "Develop a mitigation plan to reduce the defect rate below the threshold." at bounding box center [264, 97] width 195 height 13
click at [167, 89] on input "a. Develop a mitigation plan to reduce the defect rate below the threshold." at bounding box center [167, 87] width 0 height 4
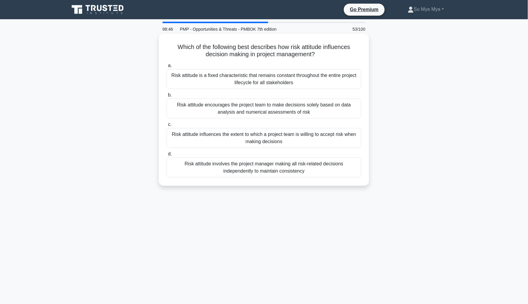
click at [281, 146] on div "Risk attitude influences the extent to which a project team is willing to accep…" at bounding box center [264, 138] width 195 height 20
click at [167, 126] on input "c. Risk attitude influences the extent to which a project team is willing to ac…" at bounding box center [167, 125] width 0 height 4
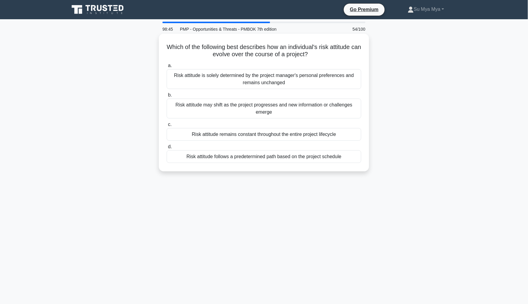
click at [298, 115] on div "Risk attitude may shift as the project progresses and new information or challe…" at bounding box center [264, 109] width 195 height 20
click at [167, 97] on input "b. Risk attitude may shift as the project progresses and new information or cha…" at bounding box center [167, 95] width 0 height 4
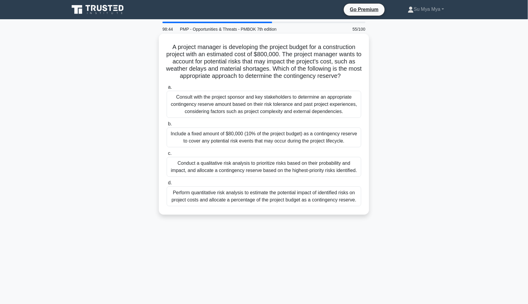
click at [287, 131] on div "Include a fixed amount of $80,000 (10% of the project budget) as a contingency …" at bounding box center [264, 137] width 195 height 20
click at [167, 126] on input "b. Include a fixed amount of $80,000 (10% of the project budget) as a contingen…" at bounding box center [167, 124] width 0 height 4
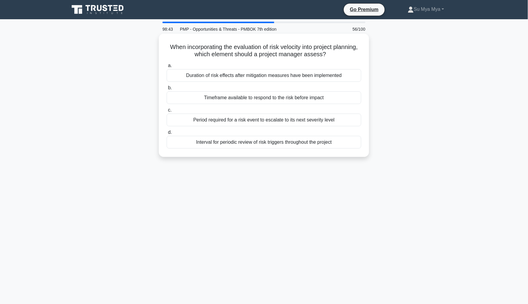
click at [278, 81] on div "Duration of risk effects after mitigation measures have been implemented" at bounding box center [264, 75] width 195 height 13
click at [167, 68] on input "a. Duration of risk effects after mitigation measures have been implemented" at bounding box center [167, 66] width 0 height 4
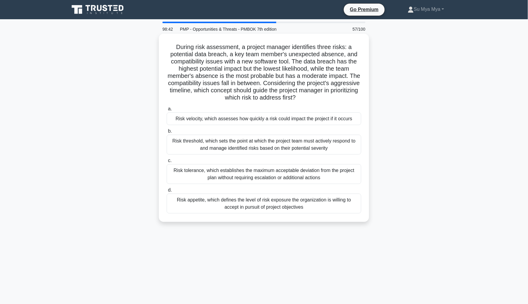
click at [277, 146] on div "Risk threshold, which sets the point at which the project team must actively re…" at bounding box center [264, 145] width 195 height 20
click at [167, 133] on input "b. Risk threshold, which sets the point at which the project team must actively…" at bounding box center [167, 131] width 0 height 4
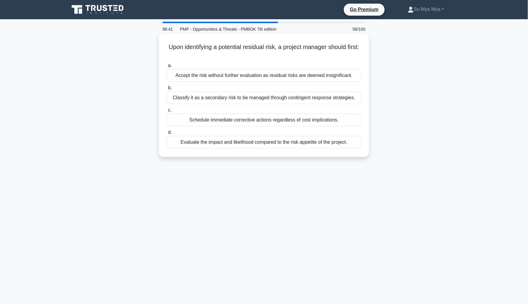
click at [281, 76] on div "Accept the risk without further evaluation as residual risks are deemed insigni…" at bounding box center [264, 75] width 195 height 13
click at [167, 68] on input "a. Accept the risk without further evaluation as residual risks are deemed insi…" at bounding box center [167, 66] width 0 height 4
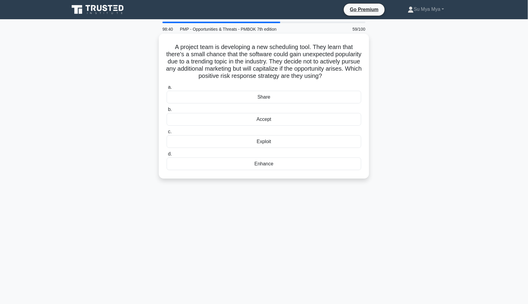
click at [278, 123] on div "Accept" at bounding box center [264, 119] width 195 height 13
click at [167, 111] on input "b. Accept" at bounding box center [167, 110] width 0 height 4
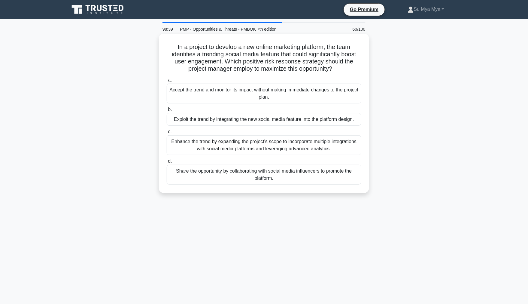
click at [266, 167] on div "Share the opportunity by collaborating with social media influencers to promote…" at bounding box center [264, 175] width 195 height 20
click at [167, 163] on input "d. Share the opportunity by collaborating with social media influencers to prom…" at bounding box center [167, 161] width 0 height 4
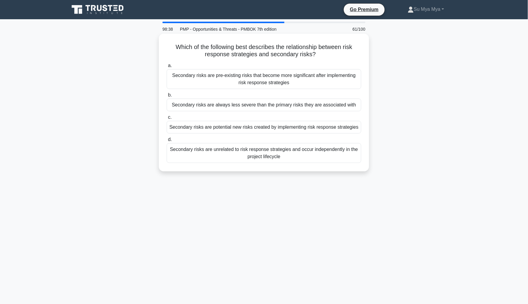
click at [282, 106] on div "Secondary risks are always less severe than the primary risks they are associat…" at bounding box center [264, 105] width 195 height 13
click at [167, 97] on input "b. Secondary risks are always less severe than the primary risks they are assoc…" at bounding box center [167, 95] width 0 height 4
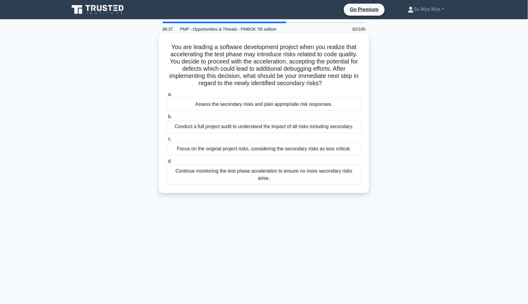
click at [290, 102] on div "Assess the secondary risks and plan appropriate risk responses." at bounding box center [264, 104] width 195 height 13
click at [167, 96] on input "a. Assess the secondary risks and plan appropriate risk responses." at bounding box center [167, 95] width 0 height 4
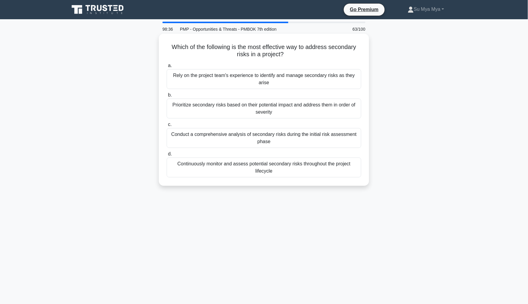
click at [277, 111] on div "Prioritize secondary risks based on their potential impact and address them in …" at bounding box center [264, 109] width 195 height 20
click at [167, 97] on input "b. Prioritize secondary risks based on their potential impact and address them …" at bounding box center [167, 95] width 0 height 4
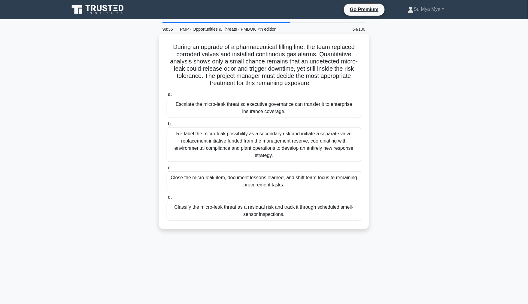
click at [285, 133] on div "Re-label the micro-leak possibility as a secondary risk and initiate a separate…" at bounding box center [264, 144] width 195 height 34
click at [167, 126] on input "b. Re-label the micro-leak possibility as a secondary risk and initiate a separ…" at bounding box center [167, 124] width 0 height 4
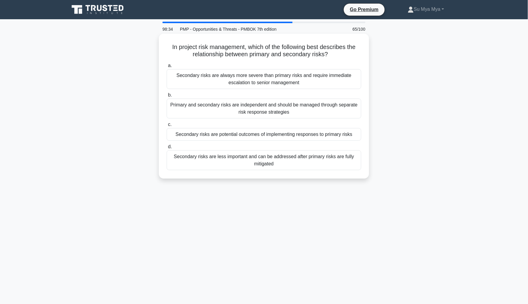
click at [284, 103] on div "Primary and secondary risks are independent and should be managed through separ…" at bounding box center [264, 109] width 195 height 20
click at [167, 97] on input "b. Primary and secondary risks are independent and should be managed through se…" at bounding box center [167, 95] width 0 height 4
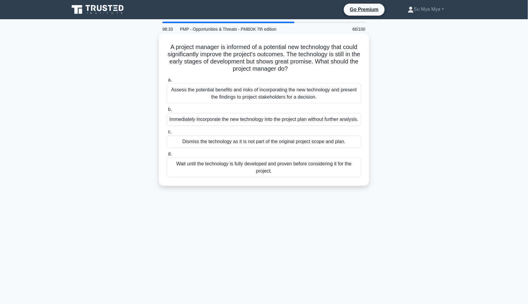
click at [287, 147] on div "Dismiss the technology as it is not part of the original project scope and plan." at bounding box center [264, 141] width 195 height 13
click at [167, 134] on input "c. Dismiss the technology as it is not part of the original project scope and p…" at bounding box center [167, 132] width 0 height 4
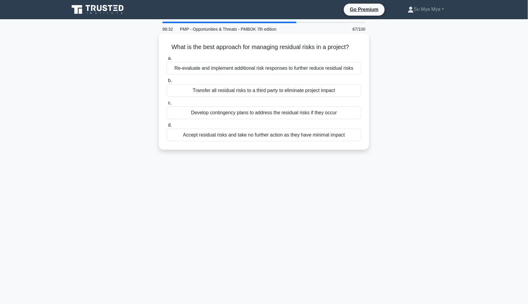
click at [276, 74] on div "Re-evaluate and implement additional risk responses to further reduce residual …" at bounding box center [264, 68] width 195 height 13
click at [167, 60] on input "a. Re-evaluate and implement additional risk responses to further reduce residu…" at bounding box center [167, 58] width 0 height 4
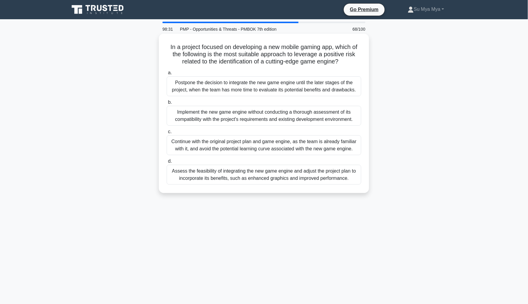
click at [280, 115] on div "Implement the new game engine without conducting a thorough assessment of its c…" at bounding box center [264, 116] width 195 height 20
click at [167, 104] on input "b. Implement the new game engine without conducting a thorough assessment of it…" at bounding box center [167, 102] width 0 height 4
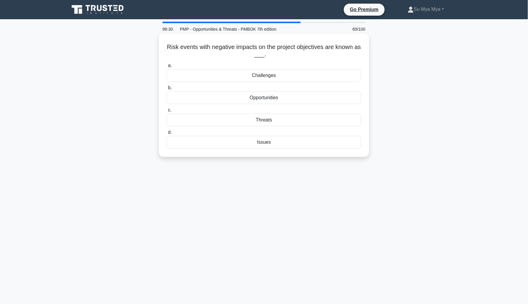
click at [270, 78] on div "Challenges" at bounding box center [264, 75] width 195 height 13
click at [167, 68] on input "a. Challenges" at bounding box center [167, 66] width 0 height 4
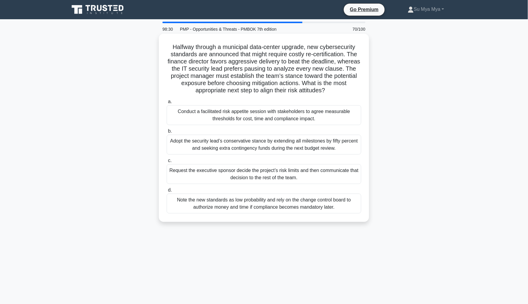
click at [275, 136] on label "b. Adopt the security lead’s conservative stance by extending all milestones by…" at bounding box center [264, 140] width 195 height 27
click at [277, 145] on div "Adopt the security lead’s conservative stance by extending all milestones by fi…" at bounding box center [264, 145] width 195 height 20
click at [167, 133] on input "b. Adopt the security lead’s conservative stance by extending all milestones by…" at bounding box center [167, 131] width 0 height 4
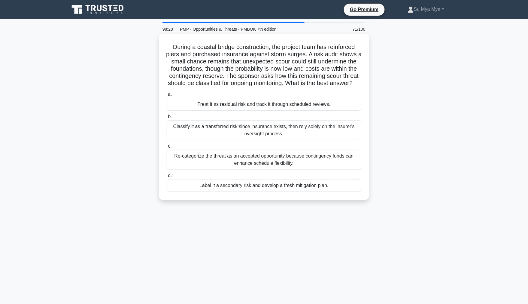
click at [262, 129] on div "Classify it as a transferred risk since insurance exists, then rely solely on t…" at bounding box center [264, 130] width 195 height 20
click at [266, 140] on div "Classify it as a transferred risk since insurance exists, then rely solely on t…" at bounding box center [264, 130] width 195 height 20
click at [167, 119] on input "b. Classify it as a transferred risk since insurance exists, then rely solely o…" at bounding box center [167, 117] width 0 height 4
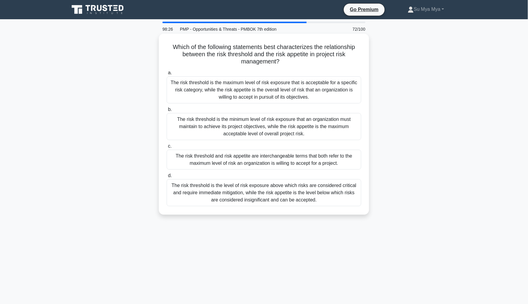
click at [275, 126] on div "The risk threshold is the minimum level of risk exposure that an organization m…" at bounding box center [264, 126] width 195 height 27
click at [167, 111] on input "b. The risk threshold is the minimum level of risk exposure that an organizatio…" at bounding box center [167, 110] width 0 height 4
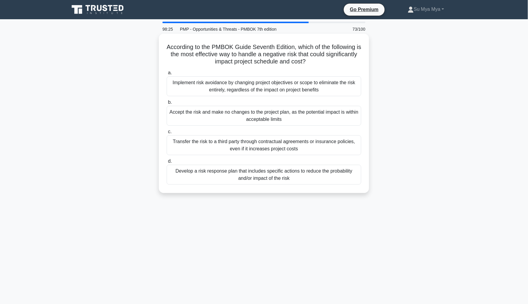
click at [285, 93] on div "Implement risk avoidance by changing project objectives or scope to eliminate t…" at bounding box center [264, 86] width 195 height 20
click at [167, 75] on input "a. Implement risk avoidance by changing project objectives or scope to eliminat…" at bounding box center [167, 73] width 0 height 4
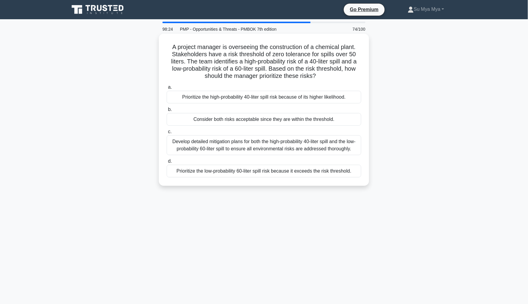
click at [283, 119] on div "Consider both risks acceptable since they are within the threshold." at bounding box center [264, 119] width 195 height 13
click at [167, 111] on input "b. Consider both risks acceptable since they are within the threshold." at bounding box center [167, 110] width 0 height 4
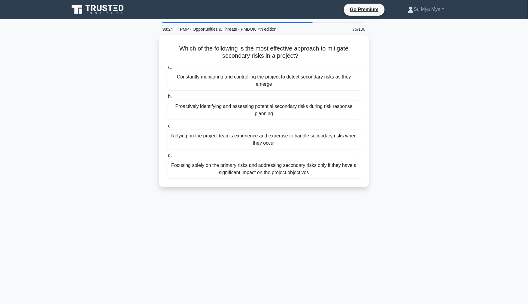
click at [283, 119] on div "a. Constantly monitoring and controlling the project to detect secondary risks …" at bounding box center [264, 121] width 202 height 118
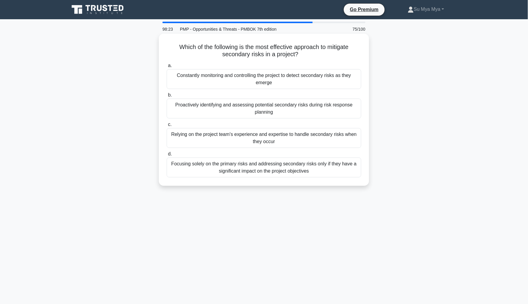
click at [283, 118] on div "Proactively identifying and assessing potential secondary risks during risk res…" at bounding box center [264, 109] width 195 height 20
click at [167, 97] on input "b. Proactively identifying and assessing potential secondary risks during risk …" at bounding box center [167, 95] width 0 height 4
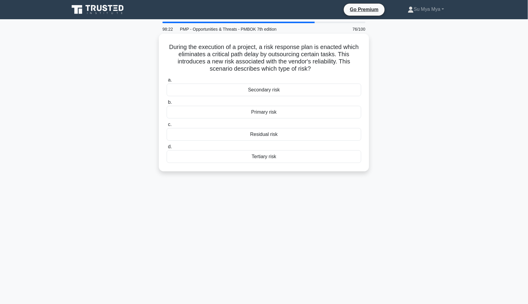
click at [287, 132] on div "Residual risk" at bounding box center [264, 134] width 195 height 13
click at [167, 126] on input "c. Residual risk" at bounding box center [167, 125] width 0 height 4
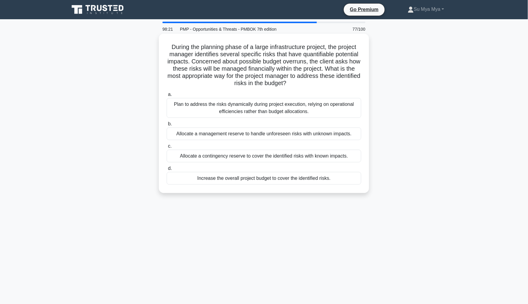
click at [278, 154] on div "Allocate a contingency reserve to cover the identified risks with known impacts." at bounding box center [264, 156] width 195 height 13
click at [167, 148] on input "c. Allocate a contingency reserve to cover the identified risks with known impa…" at bounding box center [167, 146] width 0 height 4
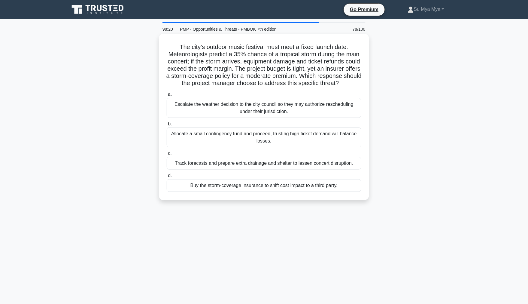
click at [282, 114] on div "Escalate the weather decision to the city council so they may authorize resched…" at bounding box center [264, 108] width 195 height 20
click at [167, 96] on input "a. Escalate the weather decision to the city council so they may authorize resc…" at bounding box center [167, 95] width 0 height 4
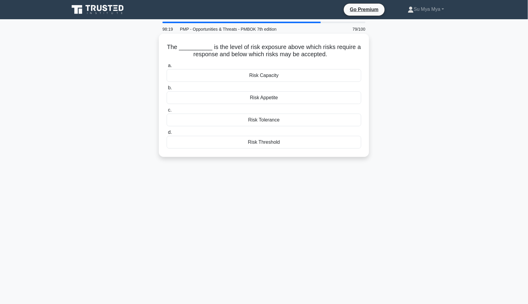
click at [278, 116] on div "Risk Tolerance" at bounding box center [264, 120] width 195 height 13
click at [167, 112] on input "c. Risk Tolerance" at bounding box center [167, 110] width 0 height 4
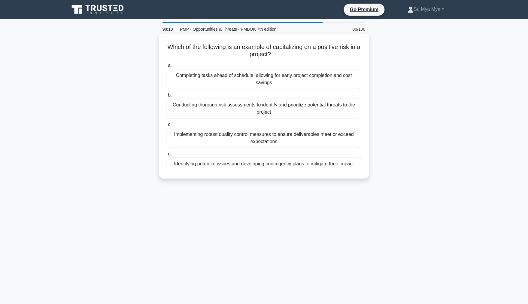
click at [278, 114] on div "Conducting thorough risk assessments to identify and prioritize potential threa…" at bounding box center [264, 109] width 195 height 20
click at [167, 97] on input "b. Conducting thorough risk assessments to identify and prioritize potential th…" at bounding box center [167, 95] width 0 height 4
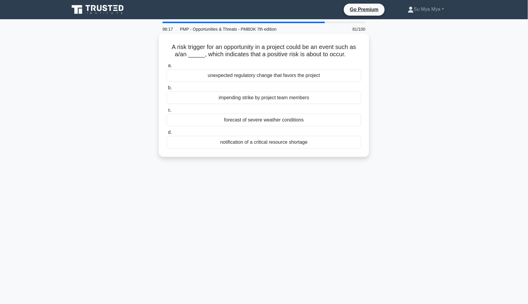
click at [278, 105] on div "a. unexpected regulatory change that favors the project b. impending strike by …" at bounding box center [264, 105] width 202 height 89
click at [279, 102] on div "impending strike by project team members" at bounding box center [264, 97] width 195 height 13
click at [167, 90] on input "b. impending strike by project team members" at bounding box center [167, 88] width 0 height 4
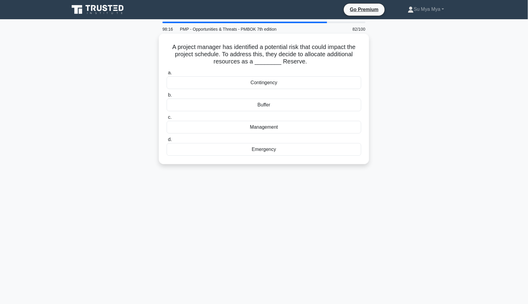
click at [272, 125] on div "Management" at bounding box center [264, 127] width 195 height 13
click at [167, 119] on input "c. Management" at bounding box center [167, 117] width 0 height 4
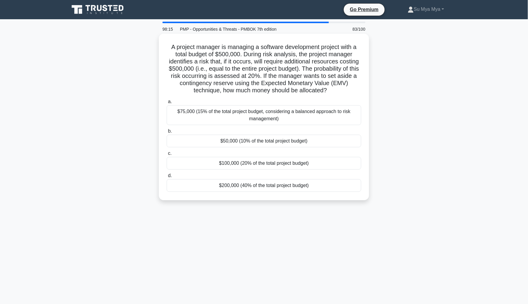
click at [274, 115] on div "$75,000 (15% of the total project budget, considering a balanced approach to ri…" at bounding box center [264, 115] width 195 height 20
click at [167, 104] on input "a. $75,000 (15% of the total project budget, considering a balanced approach to…" at bounding box center [167, 102] width 0 height 4
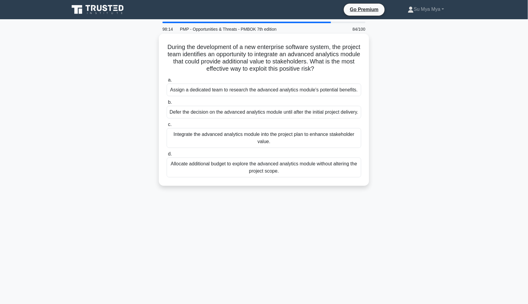
click at [272, 139] on div "Integrate the advanced analytics module into the project plan to enhance stakeh…" at bounding box center [264, 138] width 195 height 20
click at [167, 126] on input "c. Integrate the advanced analytics module into the project plan to enhance sta…" at bounding box center [167, 125] width 0 height 4
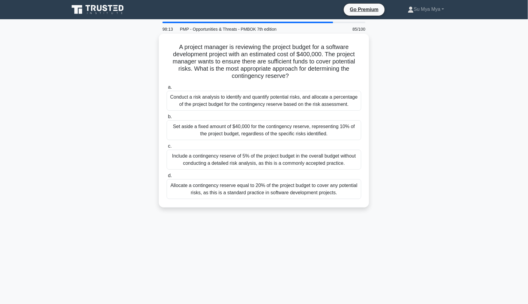
click at [272, 130] on div "Set aside a fixed amount of $40,000 for the contingency reserve, representing 1…" at bounding box center [264, 130] width 195 height 20
click at [167, 119] on input "b. Set aside a fixed amount of $40,000 for the contingency reserve, representin…" at bounding box center [167, 117] width 0 height 4
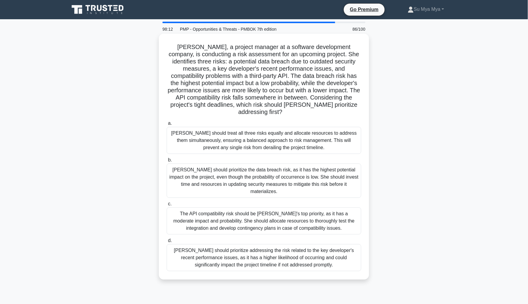
click at [268, 212] on div "The API compatibility risk should be Amy's top priority, as it has a moderate i…" at bounding box center [264, 220] width 195 height 27
click at [167, 206] on input "c. The API compatibility risk should be Amy's top priority, as it has a moderat…" at bounding box center [167, 204] width 0 height 4
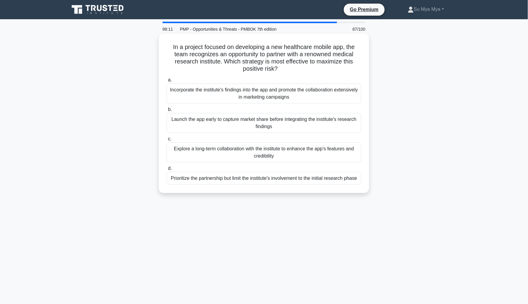
click at [277, 127] on div "Launch the app early to capture market share before integrating the institute's…" at bounding box center [264, 123] width 195 height 20
click at [167, 111] on input "b. Launch the app early to capture market share before integrating the institut…" at bounding box center [167, 110] width 0 height 4
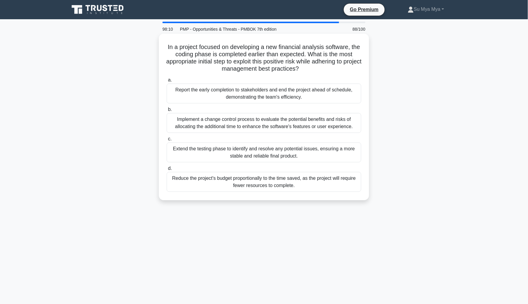
click at [282, 186] on div "Reduce the project's budget proportionally to the time saved, as the project wi…" at bounding box center [264, 182] width 195 height 20
click at [167, 170] on input "d. Reduce the project's budget proportionally to the time saved, as the project…" at bounding box center [167, 168] width 0 height 4
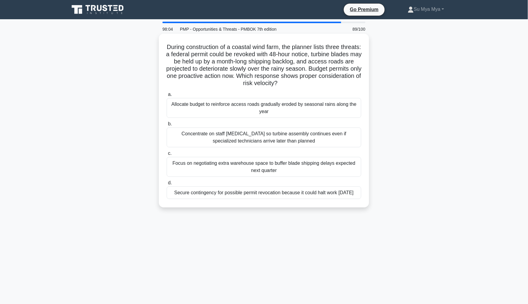
click at [272, 128] on div "Concentrate on staff cross-training so turbine assembly continues even if speci…" at bounding box center [264, 137] width 195 height 20
click at [167, 126] on input "b. Concentrate on staff cross-training so turbine assembly continues even if sp…" at bounding box center [167, 124] width 0 height 4
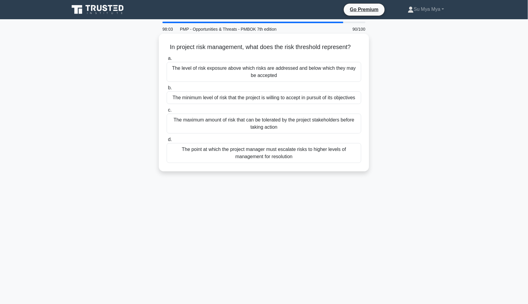
click at [271, 127] on div "The maximum amount of risk that can be tolerated by the project stakeholders be…" at bounding box center [264, 124] width 195 height 20
click at [167, 112] on input "c. The maximum amount of risk that can be tolerated by the project stakeholders…" at bounding box center [167, 110] width 0 height 4
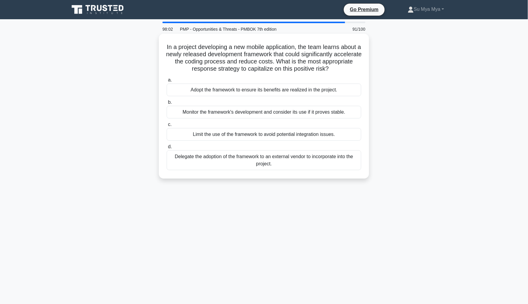
click at [272, 110] on div "Monitor the framework's development and consider its use if it proves stable." at bounding box center [264, 112] width 195 height 13
click at [167, 104] on input "b. Monitor the framework's development and consider its use if it proves stable." at bounding box center [167, 102] width 0 height 4
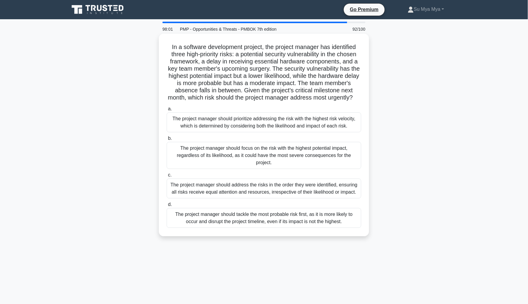
click at [274, 167] on div "The project manager should focus on the risk with the highest potential impact,…" at bounding box center [264, 155] width 195 height 27
click at [167, 140] on input "b. The project manager should focus on the risk with the highest potential impa…" at bounding box center [167, 138] width 0 height 4
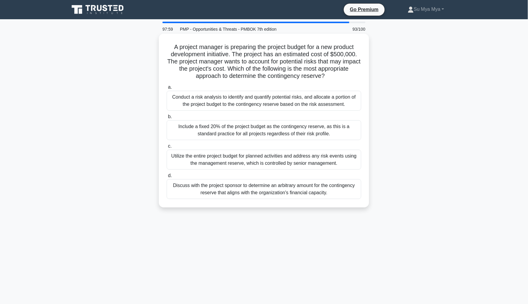
click at [276, 163] on div "Utilize the entire project budget for planned activities and address any risk e…" at bounding box center [264, 160] width 195 height 20
click at [167, 148] on input "c. Utilize the entire project budget for planned activities and address any ris…" at bounding box center [167, 146] width 0 height 4
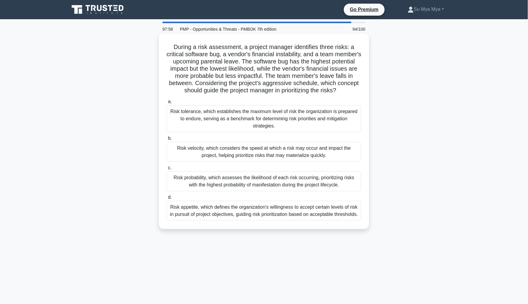
click at [247, 184] on div "Risk probability, which assesses the likelihood of each risk occurring, priorit…" at bounding box center [264, 181] width 195 height 20
click at [167, 170] on input "c. Risk probability, which assesses the likelihood of each risk occurring, prio…" at bounding box center [167, 168] width 0 height 4
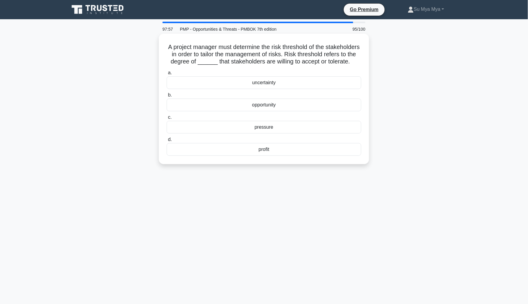
click at [290, 89] on div "uncertainty" at bounding box center [264, 82] width 195 height 13
click at [167, 75] on input "a. uncertainty" at bounding box center [167, 73] width 0 height 4
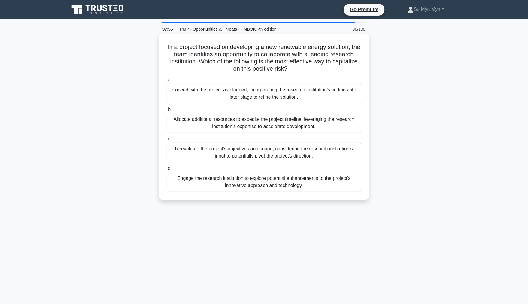
click at [297, 126] on div "Allocate additional resources to expedite the project timeline, leveraging the …" at bounding box center [264, 123] width 195 height 20
click at [167, 111] on input "b. Allocate additional resources to expedite the project timeline, leveraging t…" at bounding box center [167, 110] width 0 height 4
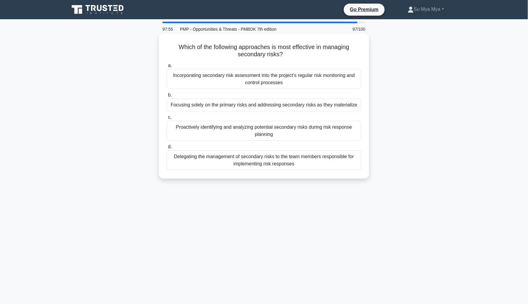
click at [288, 132] on div "Proactively identifying and analyzing potential secondary risks during risk res…" at bounding box center [264, 131] width 195 height 20
click at [167, 119] on input "c. Proactively identifying and analyzing potential secondary risks during risk …" at bounding box center [167, 117] width 0 height 4
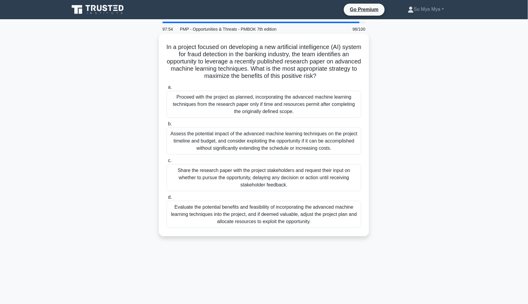
click at [284, 141] on div "Assess the potential impact of the advanced machine learning techniques on the …" at bounding box center [264, 140] width 195 height 27
click at [167, 126] on input "b. Assess the potential impact of the advanced machine learning techniques on t…" at bounding box center [167, 124] width 0 height 4
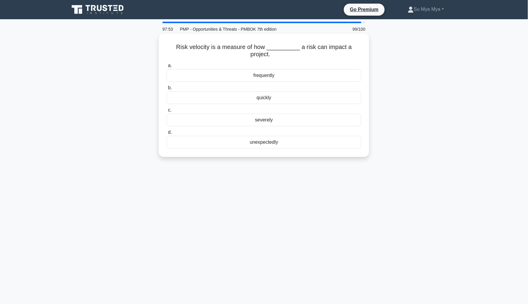
click at [281, 120] on div "severely" at bounding box center [264, 120] width 195 height 13
click at [167, 112] on input "c. severely" at bounding box center [167, 110] width 0 height 4
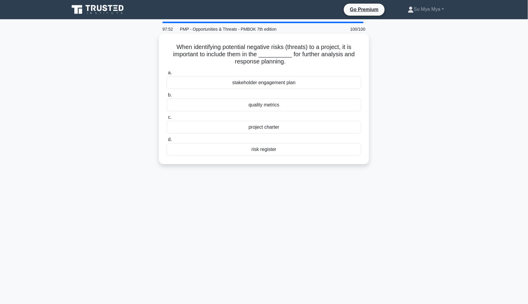
click at [287, 110] on div "quality metrics" at bounding box center [264, 105] width 195 height 13
click at [167, 97] on input "b. quality metrics" at bounding box center [167, 95] width 0 height 4
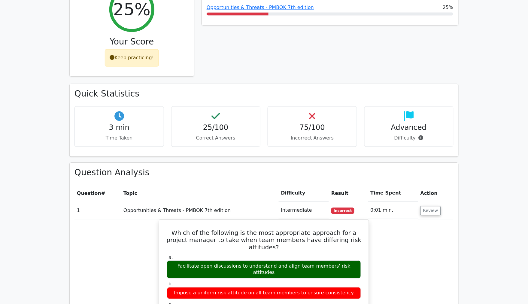
scroll to position [300, 0]
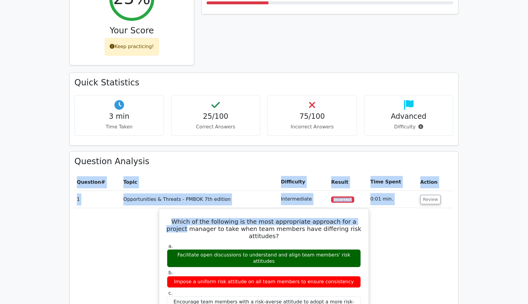
drag, startPoint x: 439, startPoint y: 176, endPoint x: 426, endPoint y: 179, distance: 13.6
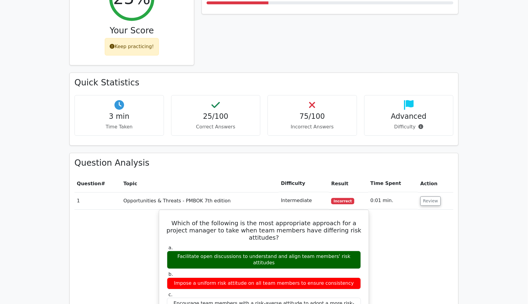
click at [313, 18] on div "Performance by Topic Opportunities & Threats - PMBOK 7th edition 25%" at bounding box center [330, 22] width 264 height 102
click at [280, 71] on div "Quick Statistics 3 min Time Taken 25/100 Correct Answers 75/100 Incorrect Answe…" at bounding box center [264, 107] width 389 height 72
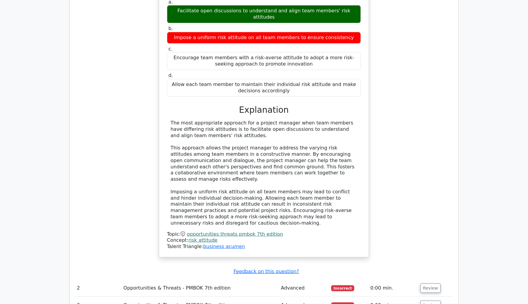
scroll to position [567, 0]
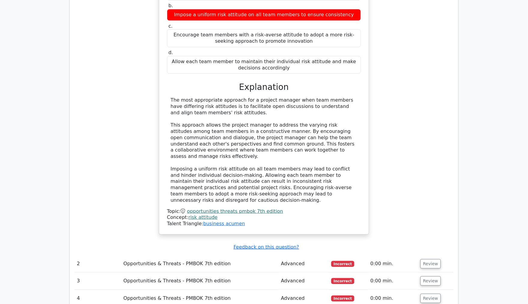
click at [121, 126] on div "Which of the following is the most appropriate approach for a project manager t…" at bounding box center [264, 91] width 379 height 300
click at [119, 157] on div "Which of the following is the most appropriate approach for a project manager t…" at bounding box center [264, 91] width 379 height 300
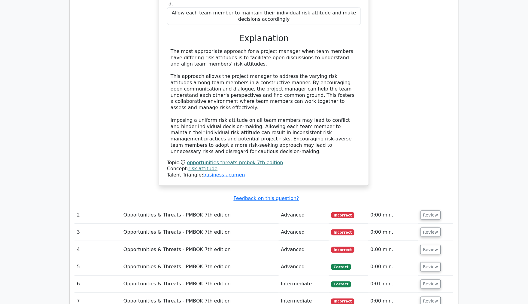
scroll to position [701, 0]
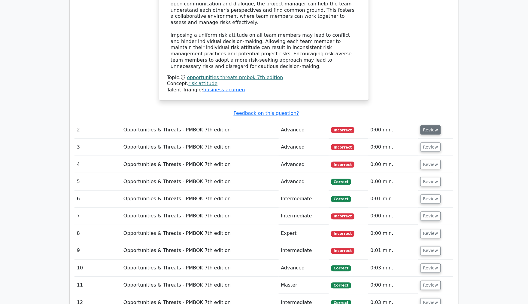
click at [426, 125] on button "Review" at bounding box center [431, 129] width 20 height 9
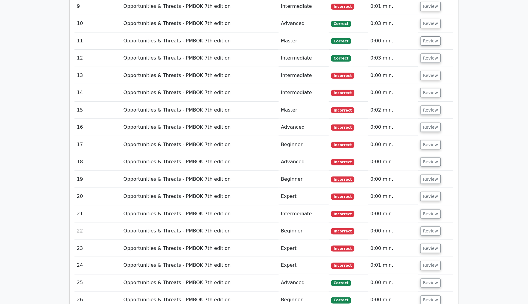
scroll to position [1235, 0]
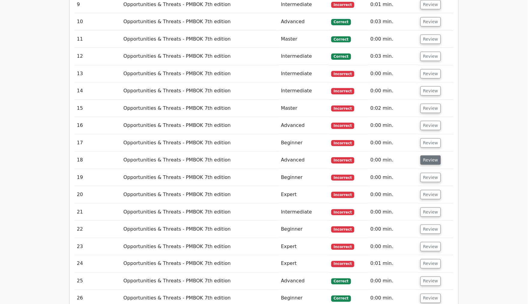
click at [426, 155] on button "Review" at bounding box center [431, 159] width 20 height 9
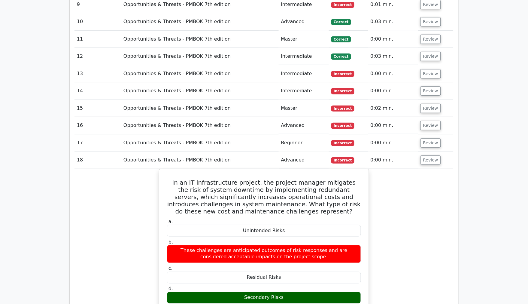
click at [102, 169] on div "In an IT infrastructure project, the project manager mitigates the risk of syst…" at bounding box center [264, 297] width 379 height 257
click at [97, 169] on div "In an IT infrastructure project, the project manager mitigates the risk of syst…" at bounding box center [264, 297] width 379 height 257
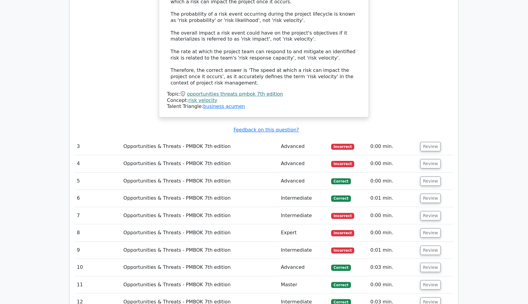
scroll to position [1001, 0]
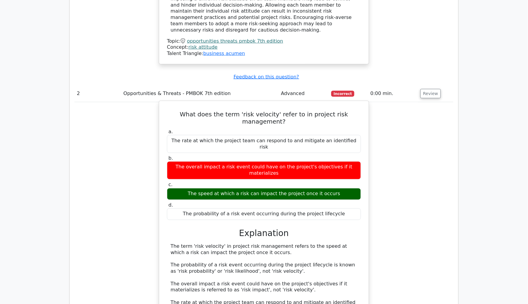
scroll to position [701, 0]
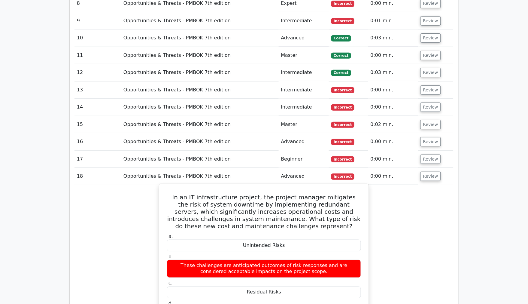
scroll to position [1268, 0]
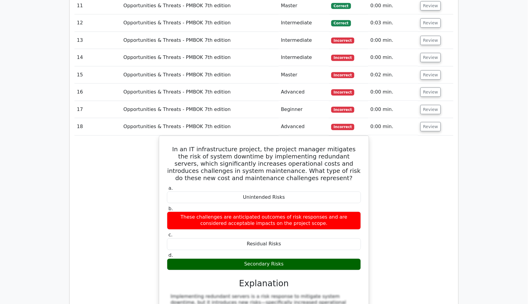
click at [108, 142] on div "In an IT infrastructure project, the project manager mitigates the risk of syst…" at bounding box center [264, 263] width 379 height 257
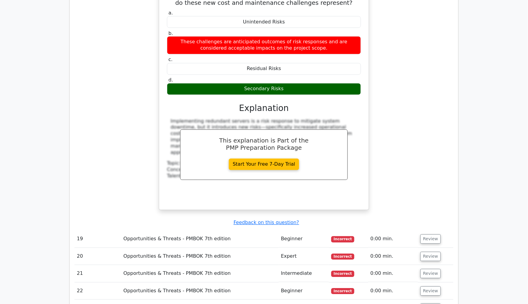
scroll to position [1502, 0]
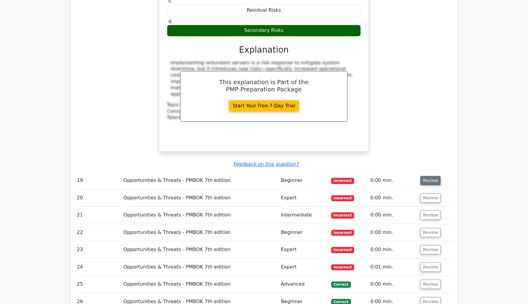
click at [434, 176] on button "Review" at bounding box center [431, 180] width 20 height 9
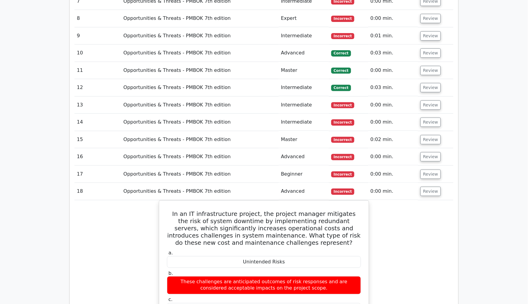
scroll to position [1202, 0]
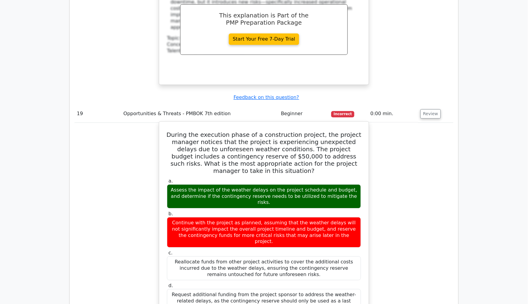
click at [366, 166] on div "During the execution phase of a construction project, the project manager notic…" at bounding box center [264, 300] width 205 height 353
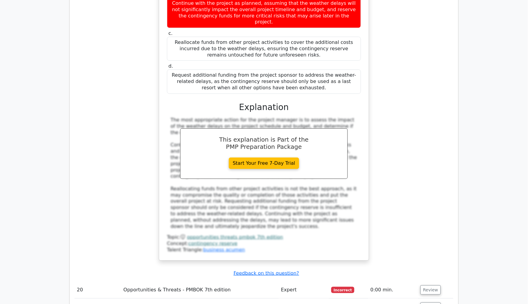
scroll to position [1836, 0]
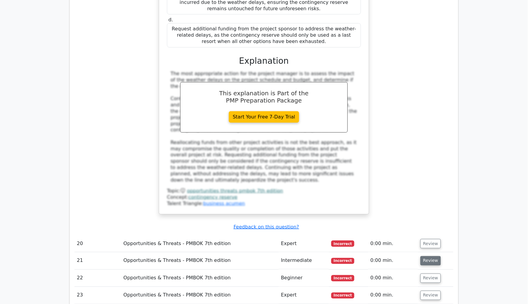
click at [428, 256] on button "Review" at bounding box center [431, 260] width 20 height 9
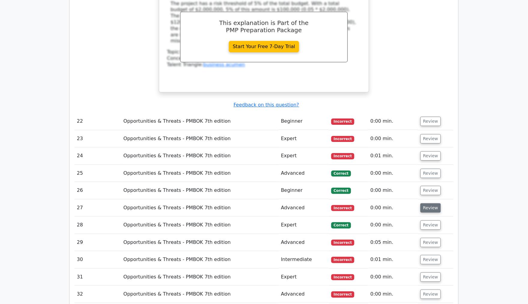
scroll to position [2203, 0]
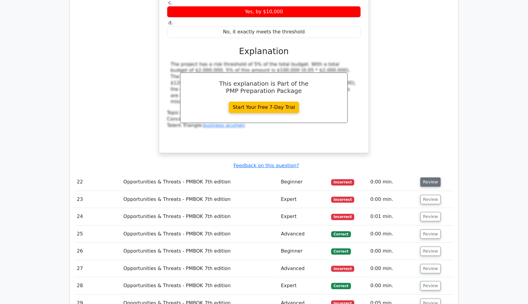
click at [430, 177] on button "Review" at bounding box center [431, 181] width 20 height 9
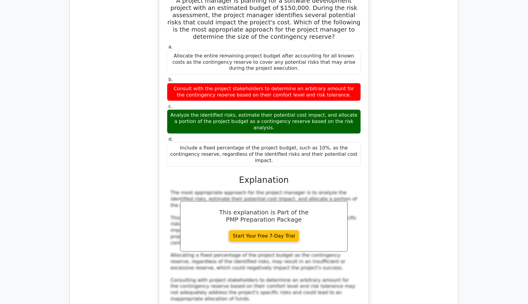
scroll to position [2504, 0]
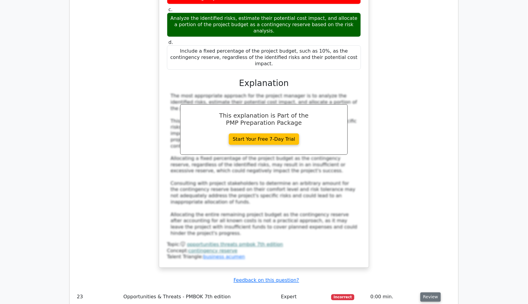
click at [432, 292] on button "Review" at bounding box center [431, 296] width 20 height 9
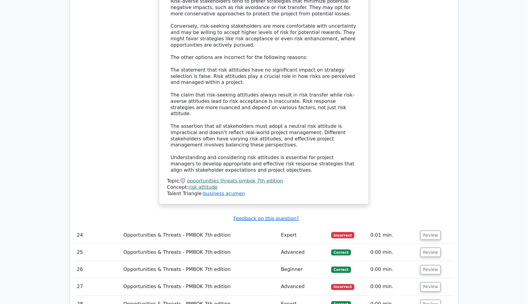
scroll to position [3204, 0]
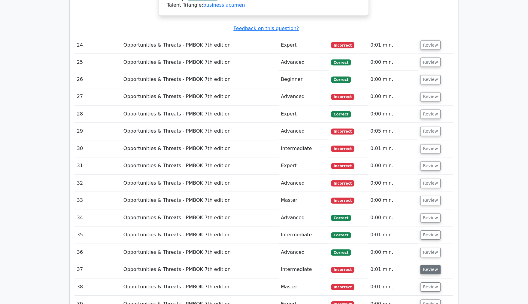
click at [428, 265] on button "Review" at bounding box center [431, 269] width 20 height 9
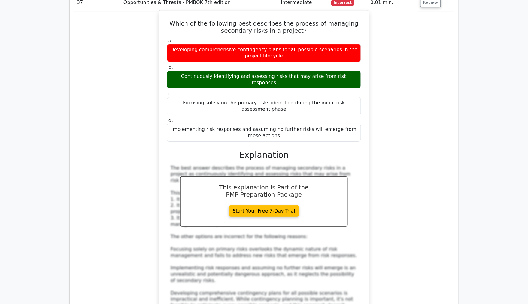
scroll to position [3605, 0]
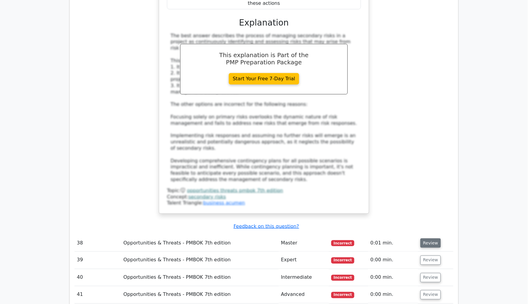
click at [428, 238] on button "Review" at bounding box center [431, 242] width 20 height 9
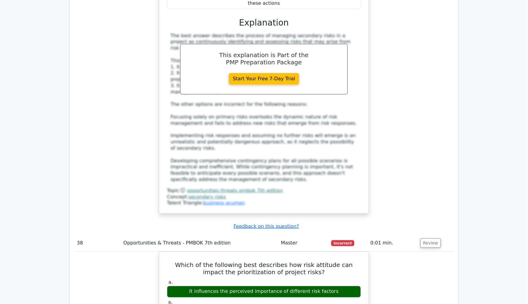
drag, startPoint x: 115, startPoint y: 84, endPoint x: 130, endPoint y: 77, distance: 16.9
click at [115, 234] on td "38" at bounding box center [98, 242] width 47 height 17
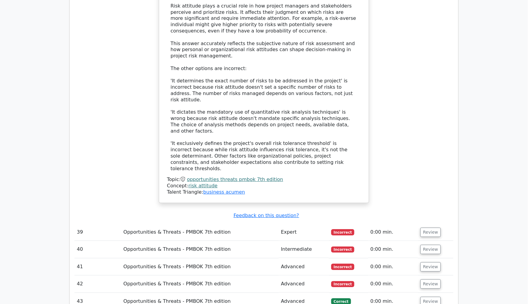
scroll to position [4006, 0]
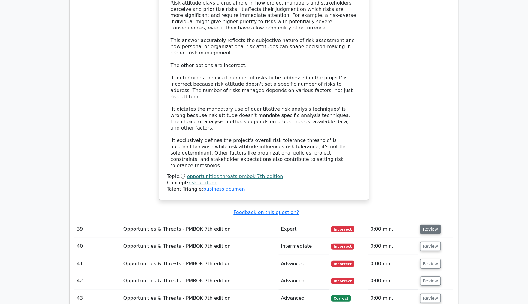
click at [430, 224] on button "Review" at bounding box center [431, 228] width 20 height 9
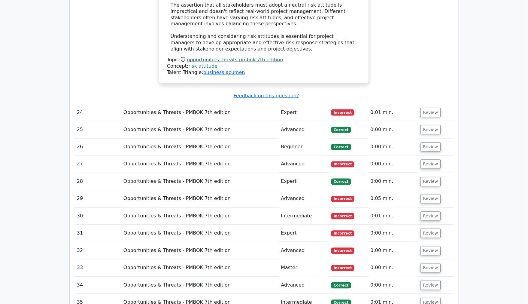
scroll to position [3138, 0]
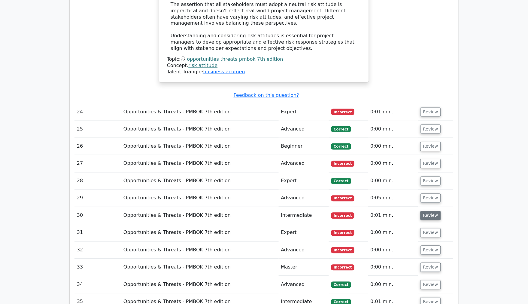
click at [433, 211] on button "Review" at bounding box center [431, 215] width 20 height 9
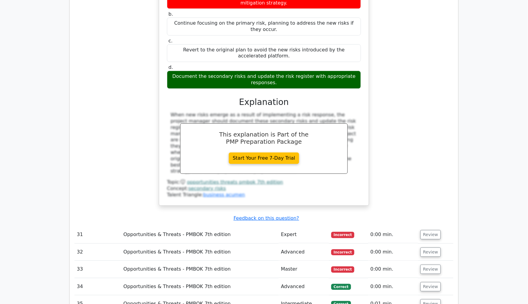
scroll to position [3405, 0]
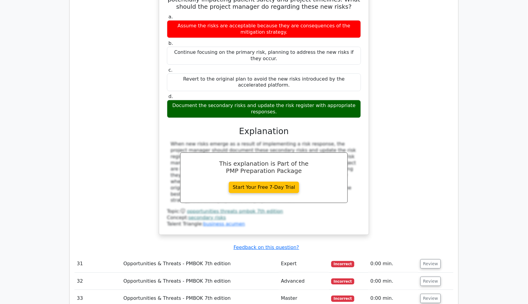
click at [95, 75] on div "In a pharmaceutical development project, the project manager mitigated the risk…" at bounding box center [264, 99] width 379 height 285
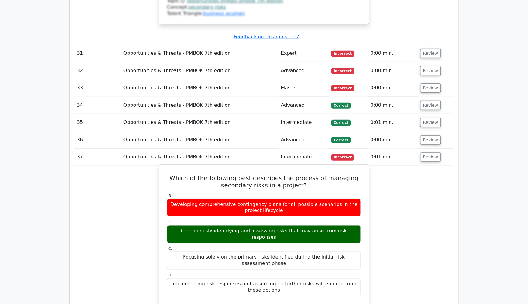
scroll to position [3672, 0]
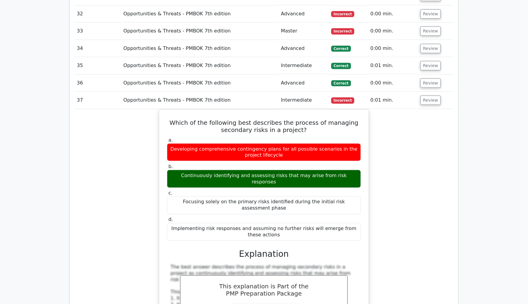
click at [77, 118] on div "Which of the following best describes the process of managing secondary risks i…" at bounding box center [264, 280] width 379 height 343
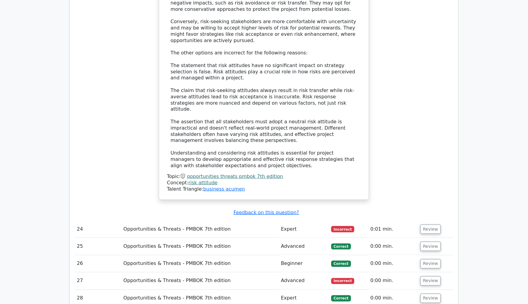
scroll to position [3038, 0]
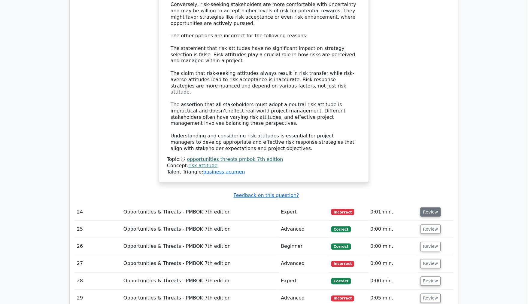
click at [430, 207] on button "Review" at bounding box center [431, 211] width 20 height 9
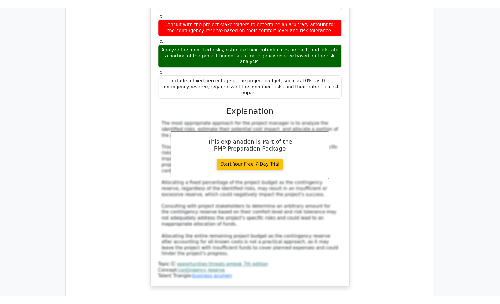
scroll to position [2470, 0]
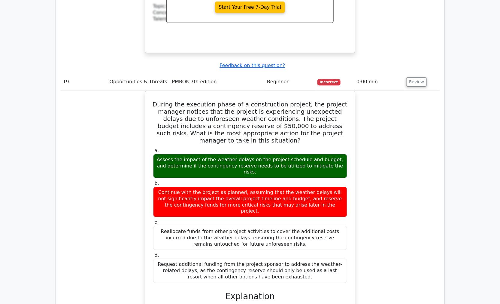
scroll to position [1569, 0]
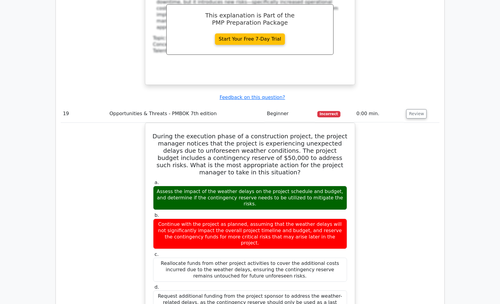
click at [395, 123] on div "During the execution phase of a construction project, the project manager notic…" at bounding box center [250, 306] width 379 height 366
click at [119, 123] on div "During the execution phase of a construction project, the project manager notic…" at bounding box center [250, 306] width 379 height 366
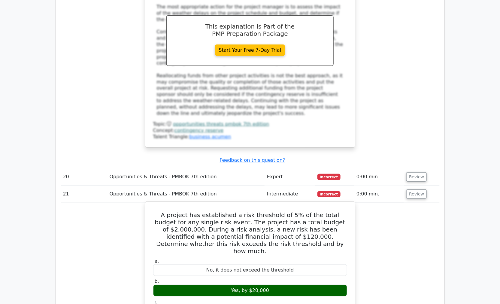
scroll to position [2036, 0]
